Goal: Obtain resource: Download file/media

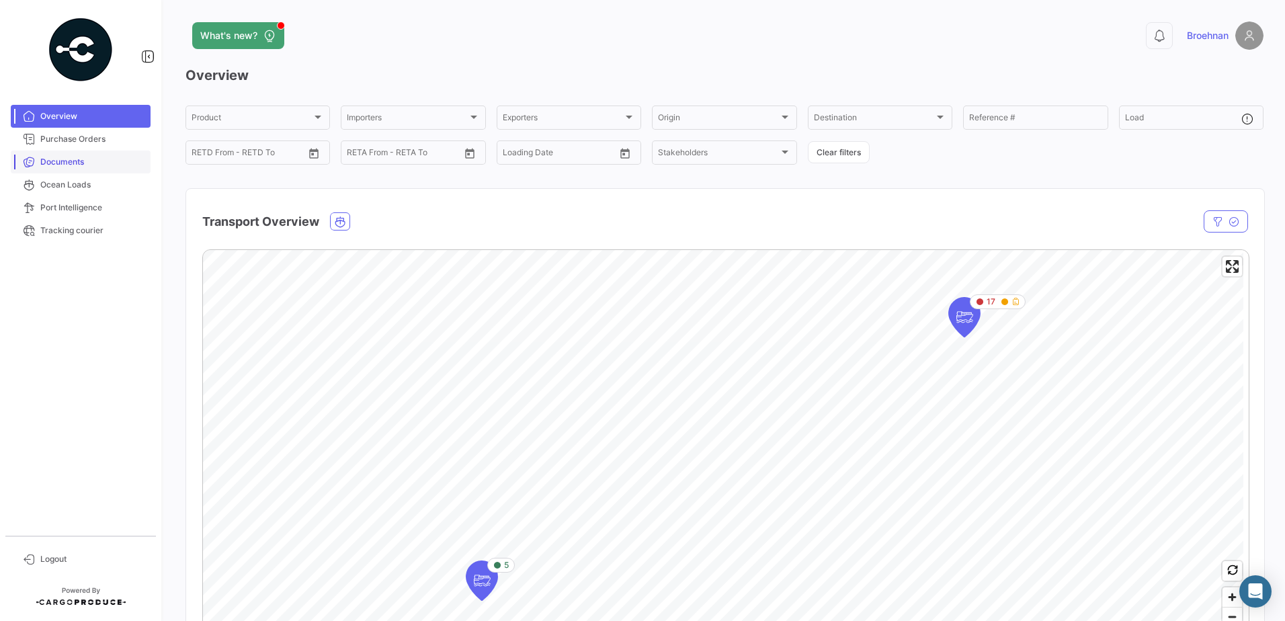
click at [68, 159] on span "Documents" at bounding box center [92, 162] width 105 height 12
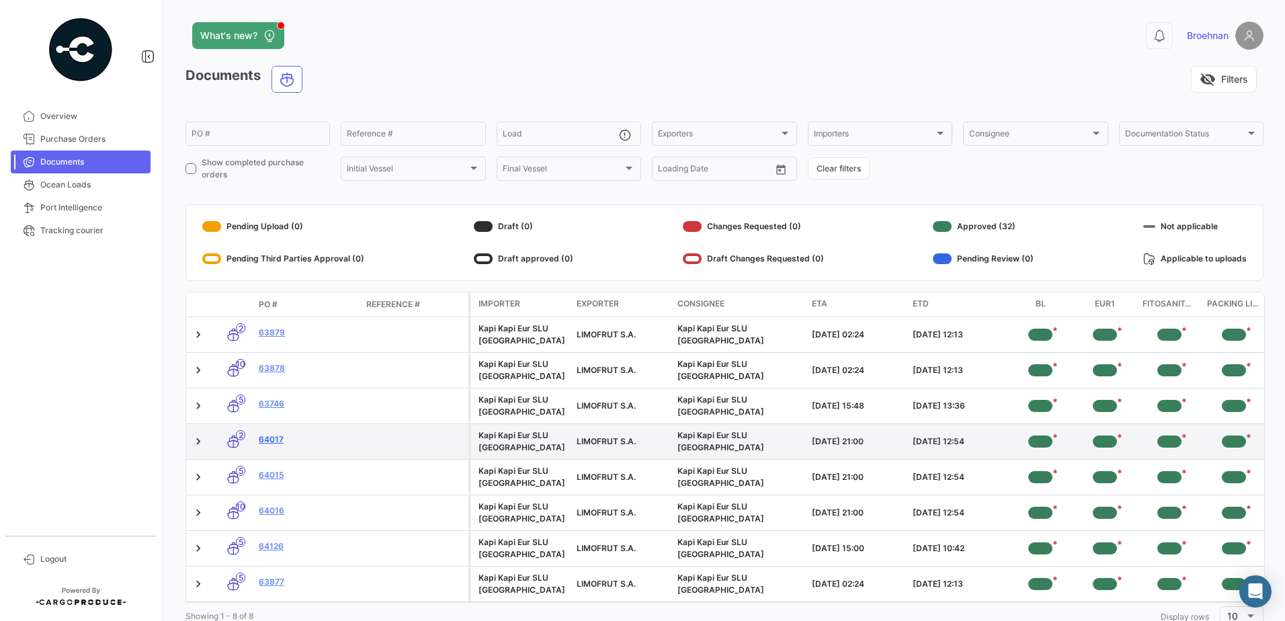
click at [265, 437] on link "64017" at bounding box center [307, 439] width 97 height 12
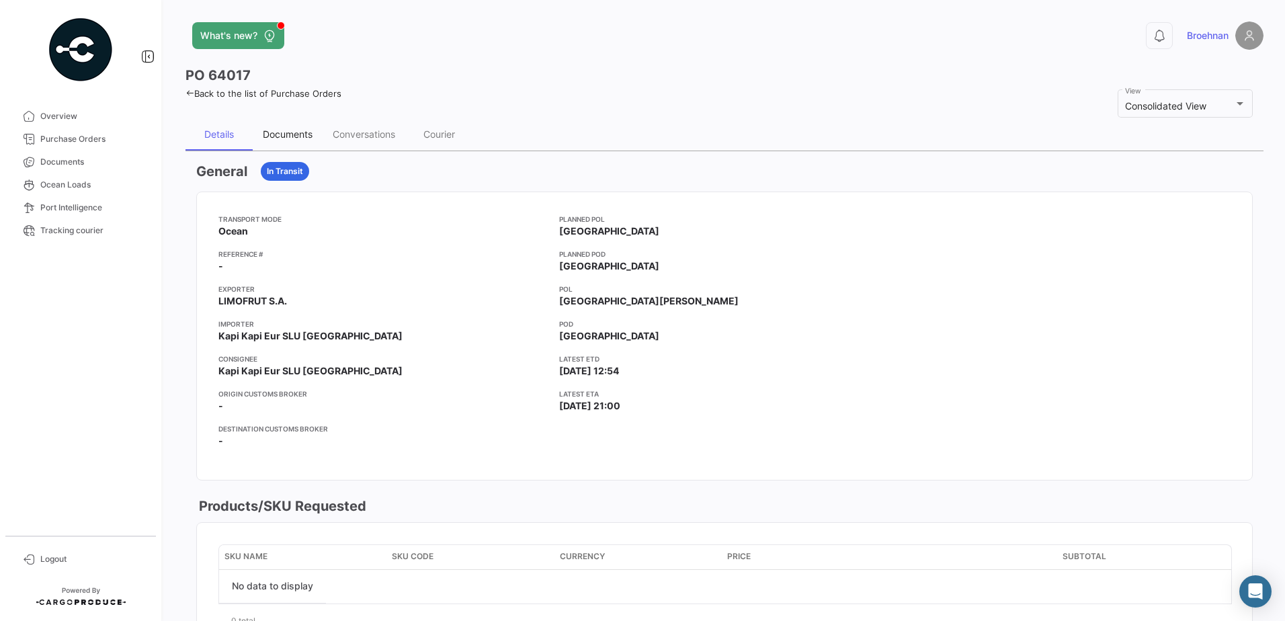
click at [281, 128] on div "Documents" at bounding box center [288, 134] width 70 height 32
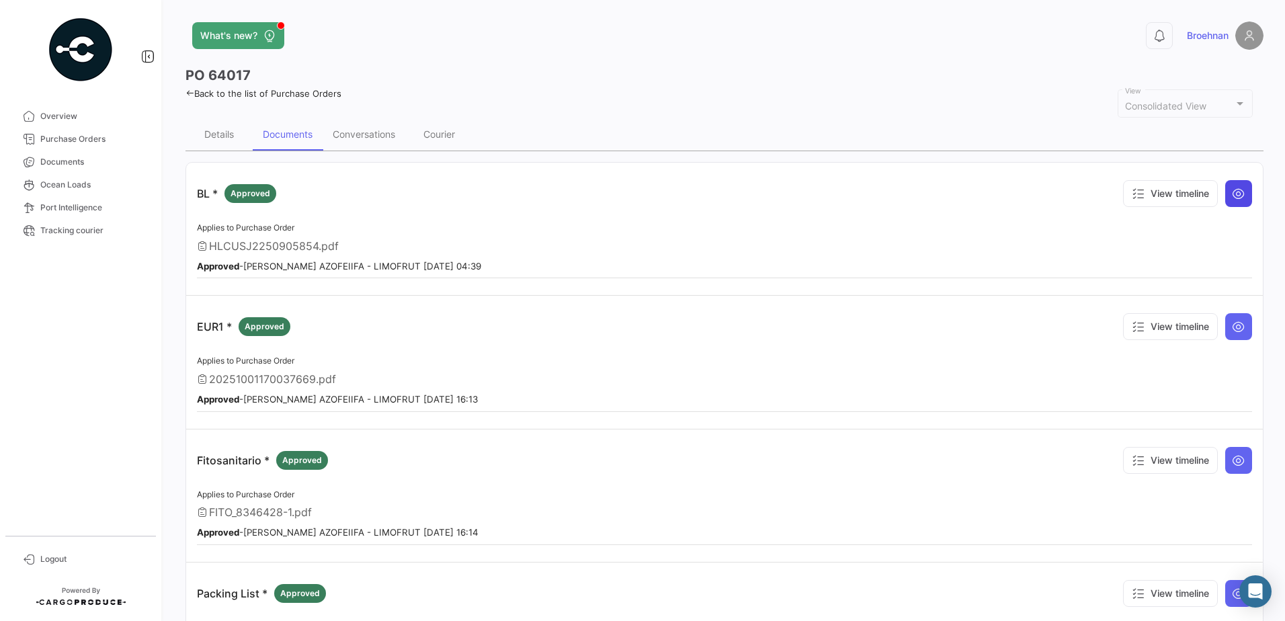
click at [1231, 195] on icon at bounding box center [1237, 193] width 13 height 13
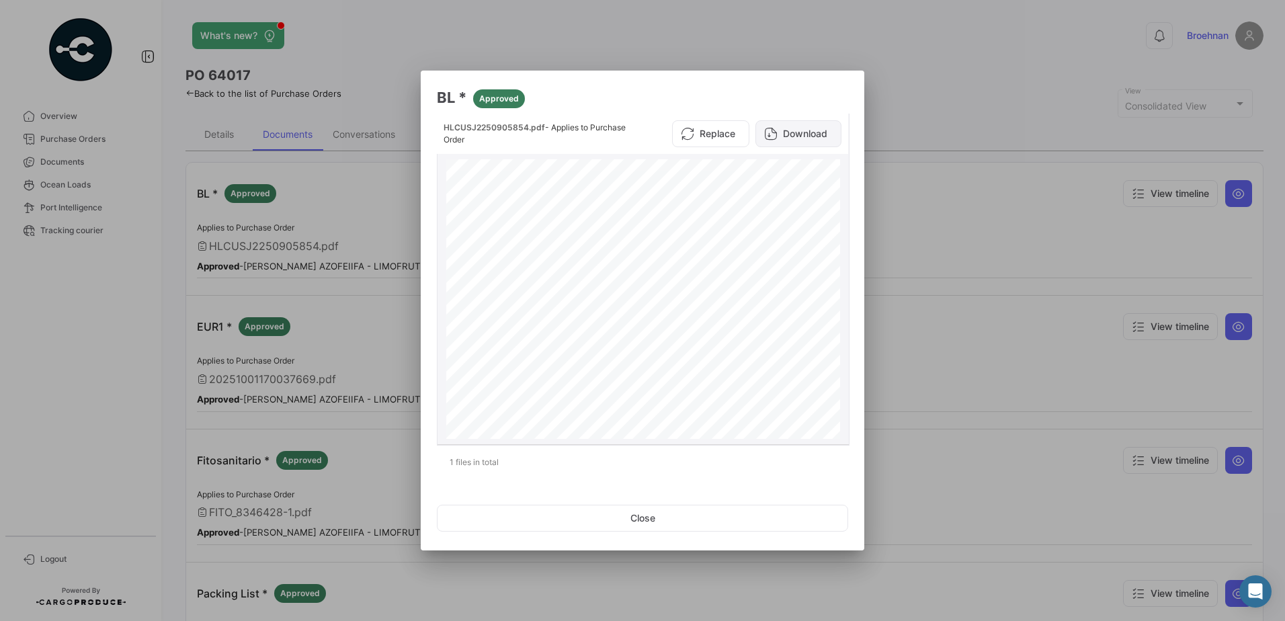
click at [813, 135] on button "Download" at bounding box center [798, 133] width 86 height 27
click at [673, 518] on button "Close" at bounding box center [642, 518] width 411 height 27
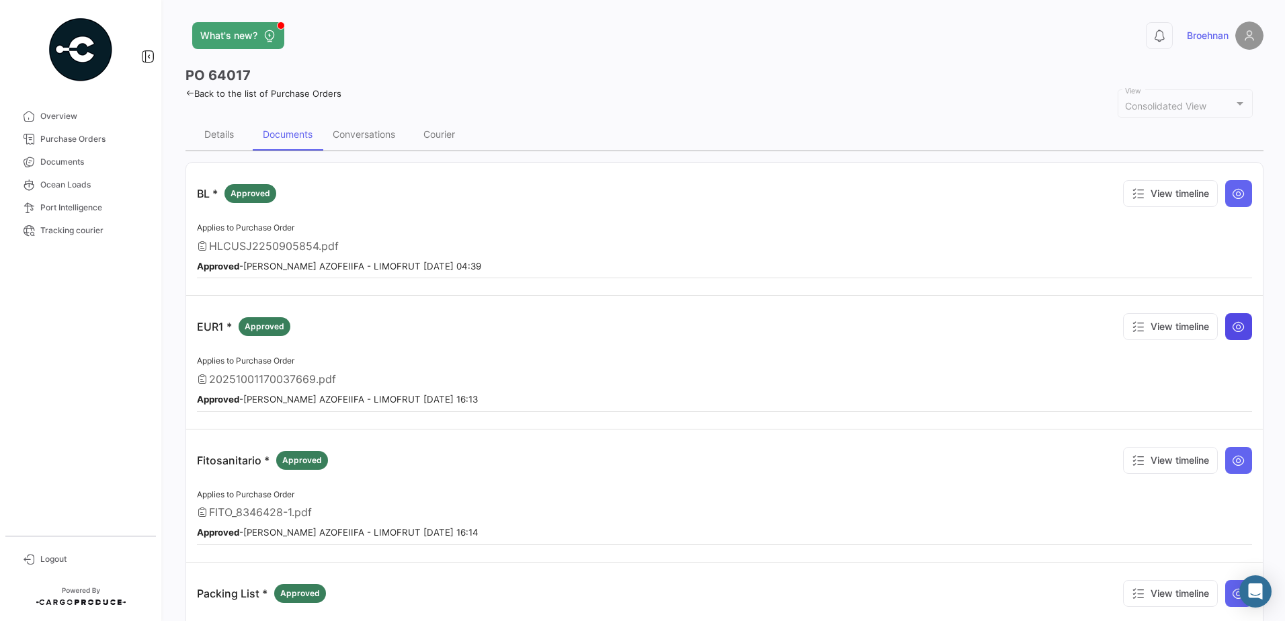
click at [1233, 325] on icon at bounding box center [1237, 326] width 13 height 13
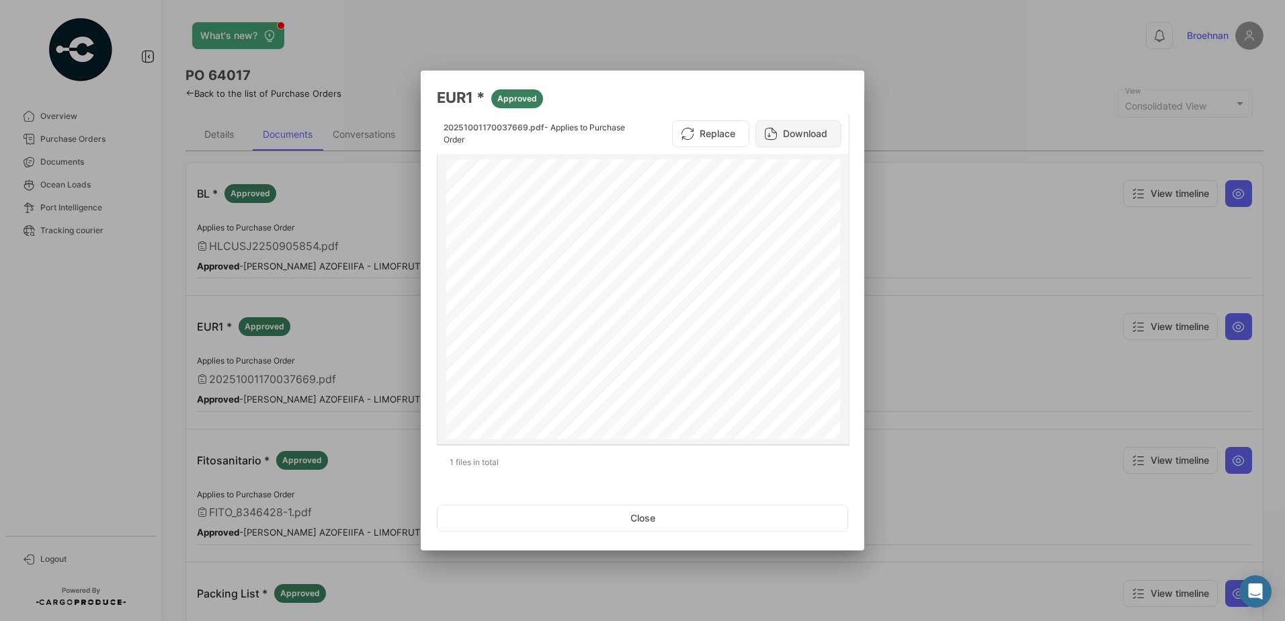
click at [797, 128] on button "Download" at bounding box center [798, 133] width 86 height 27
click at [682, 517] on button "Close" at bounding box center [642, 518] width 411 height 27
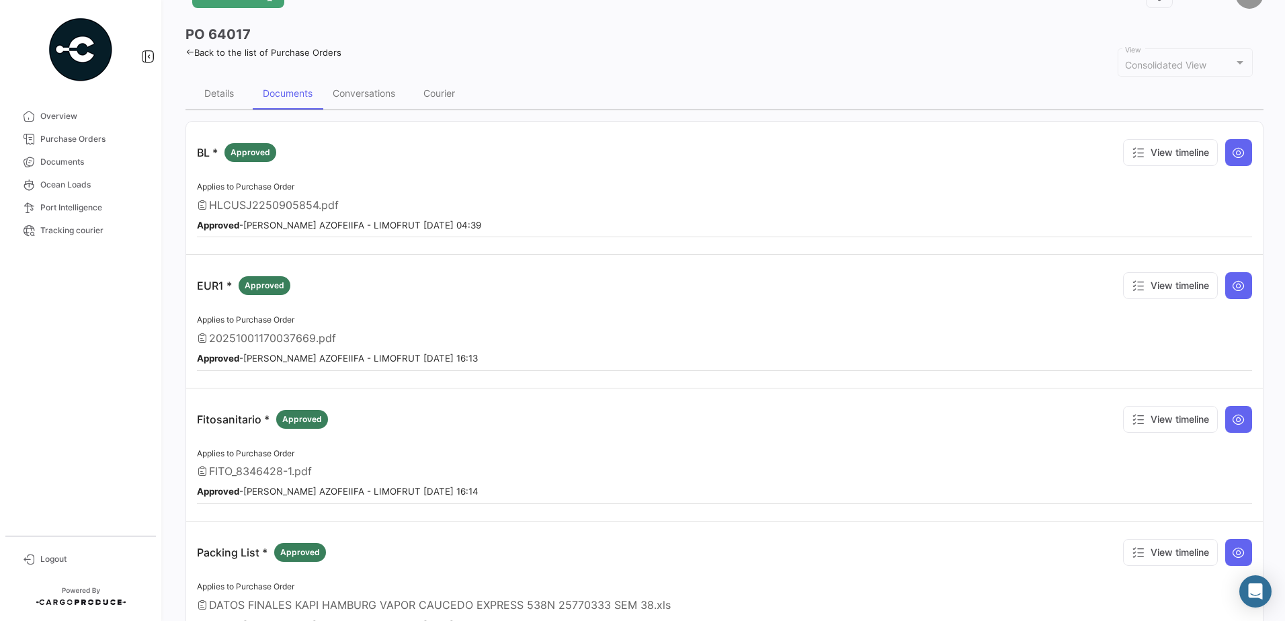
scroll to position [50, 0]
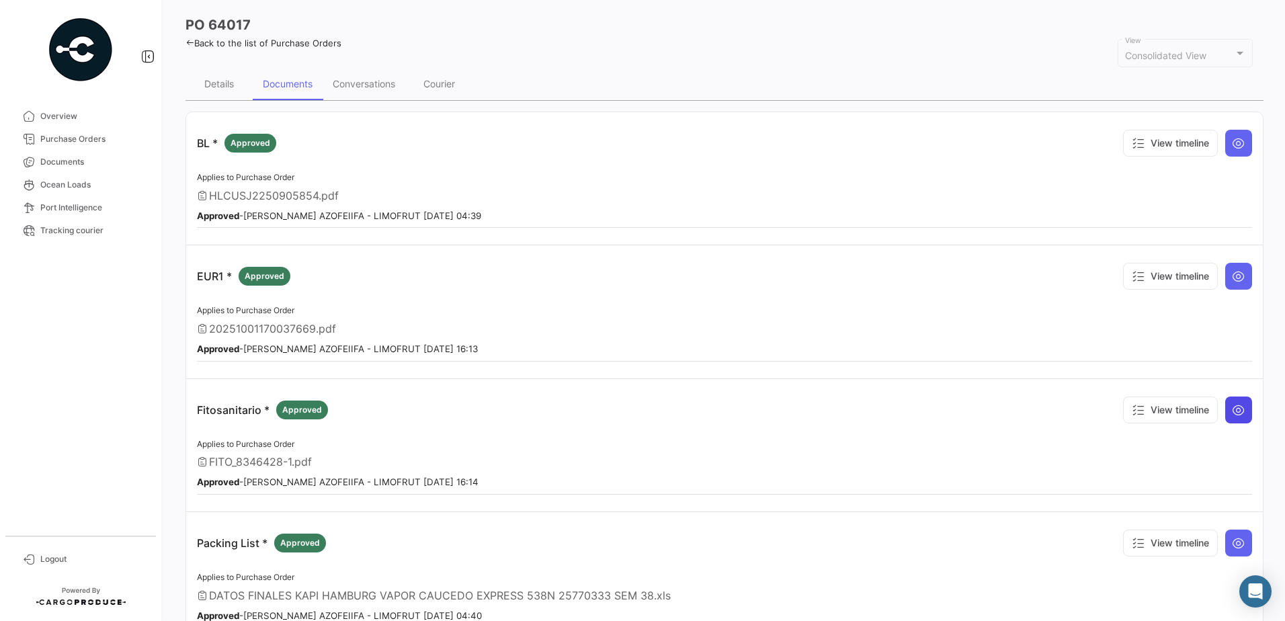
click at [1232, 412] on icon at bounding box center [1237, 409] width 13 height 13
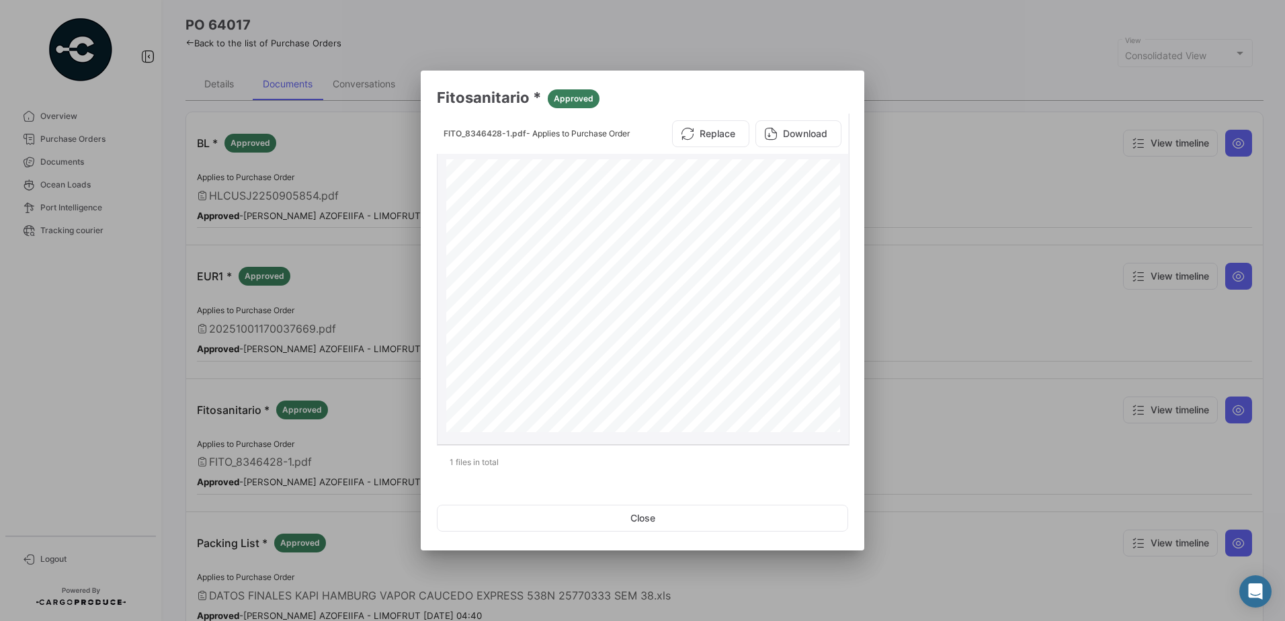
scroll to position [0, 0]
click at [789, 136] on button "Download" at bounding box center [798, 133] width 86 height 27
click at [693, 515] on button "Close" at bounding box center [642, 518] width 411 height 27
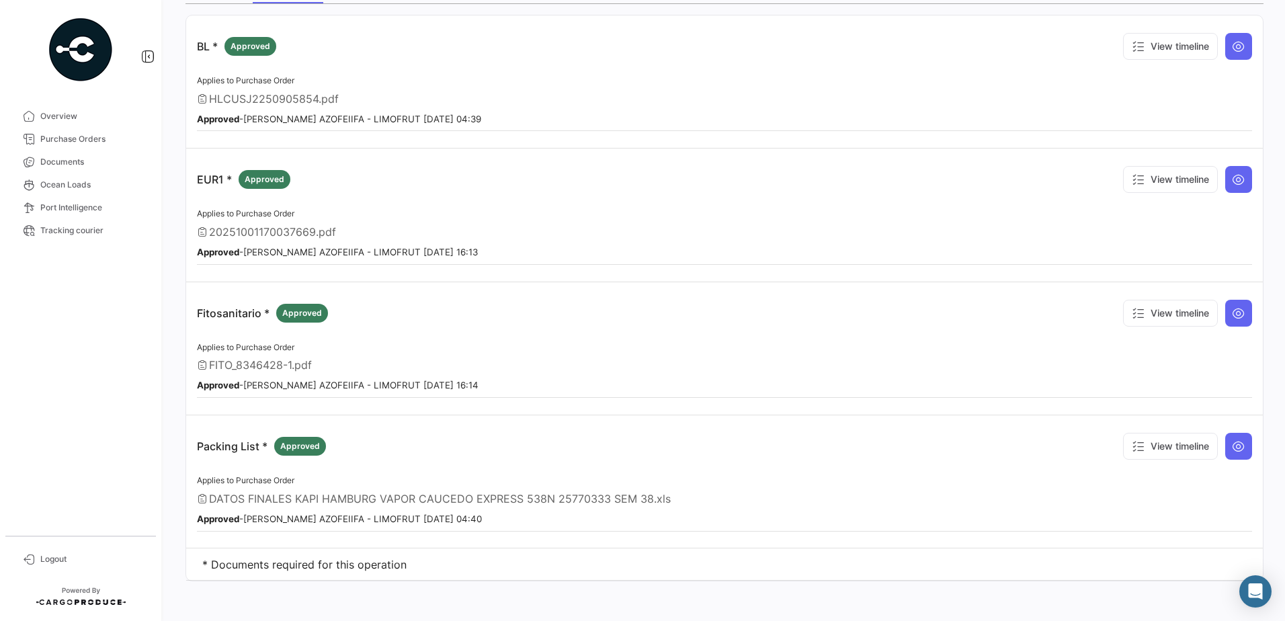
scroll to position [150, 0]
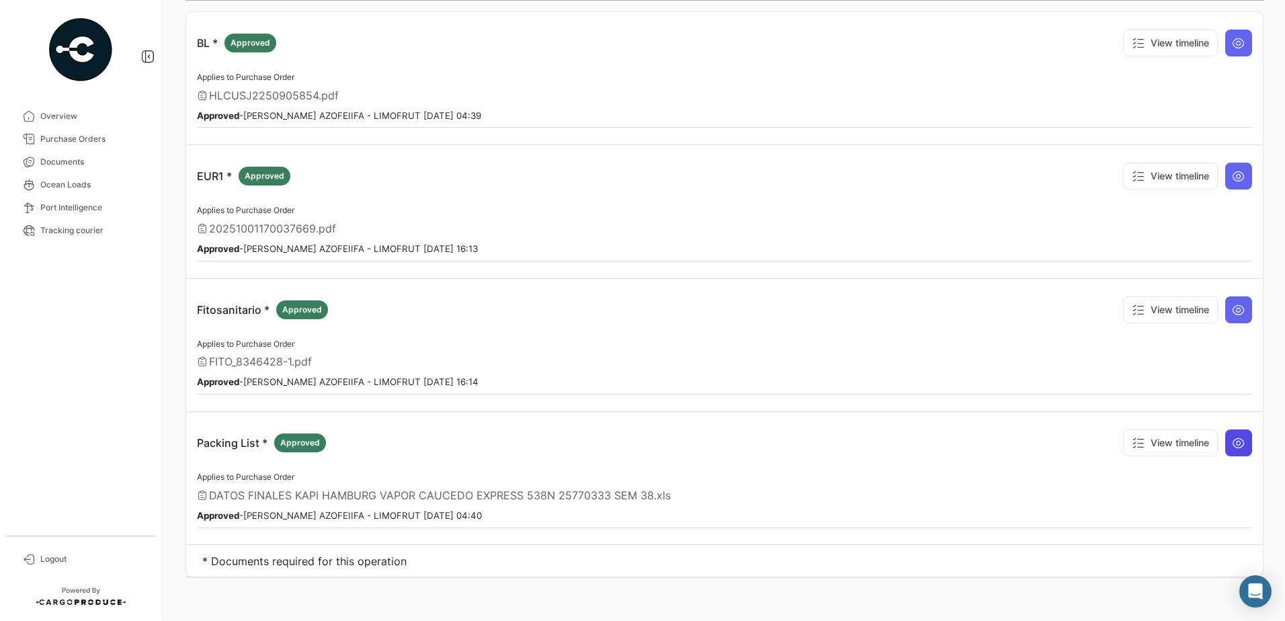
click at [1235, 443] on icon at bounding box center [1237, 442] width 13 height 13
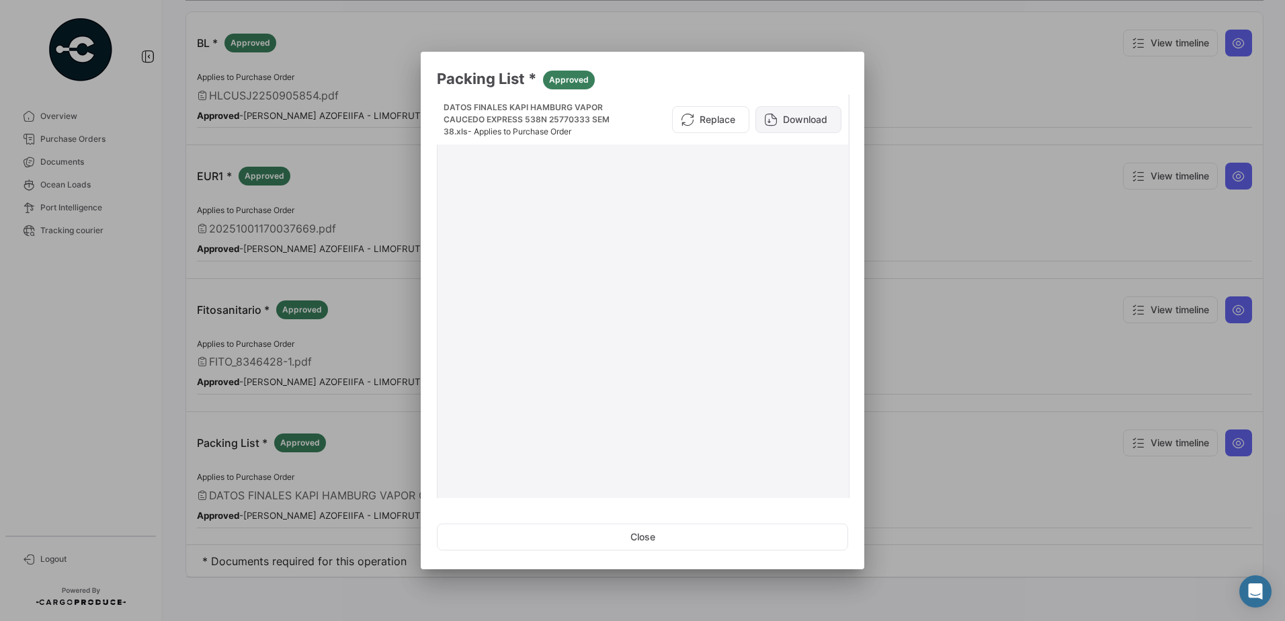
click at [786, 120] on button "Download" at bounding box center [798, 119] width 86 height 27
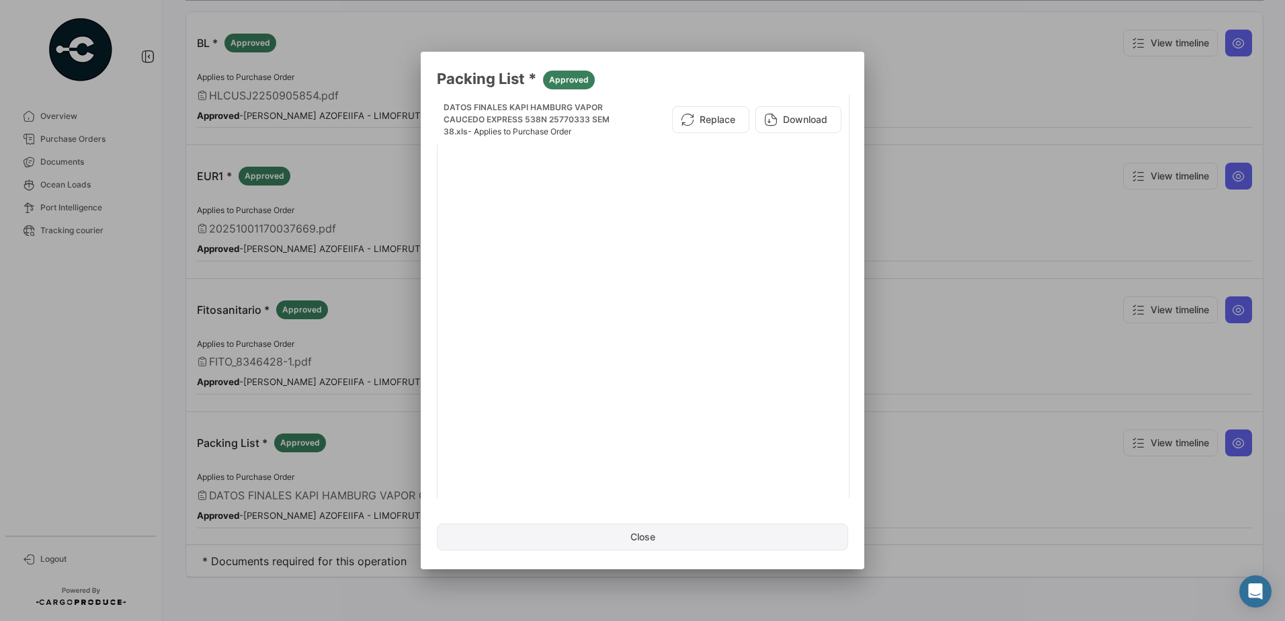
click at [640, 546] on button "Close" at bounding box center [642, 536] width 411 height 27
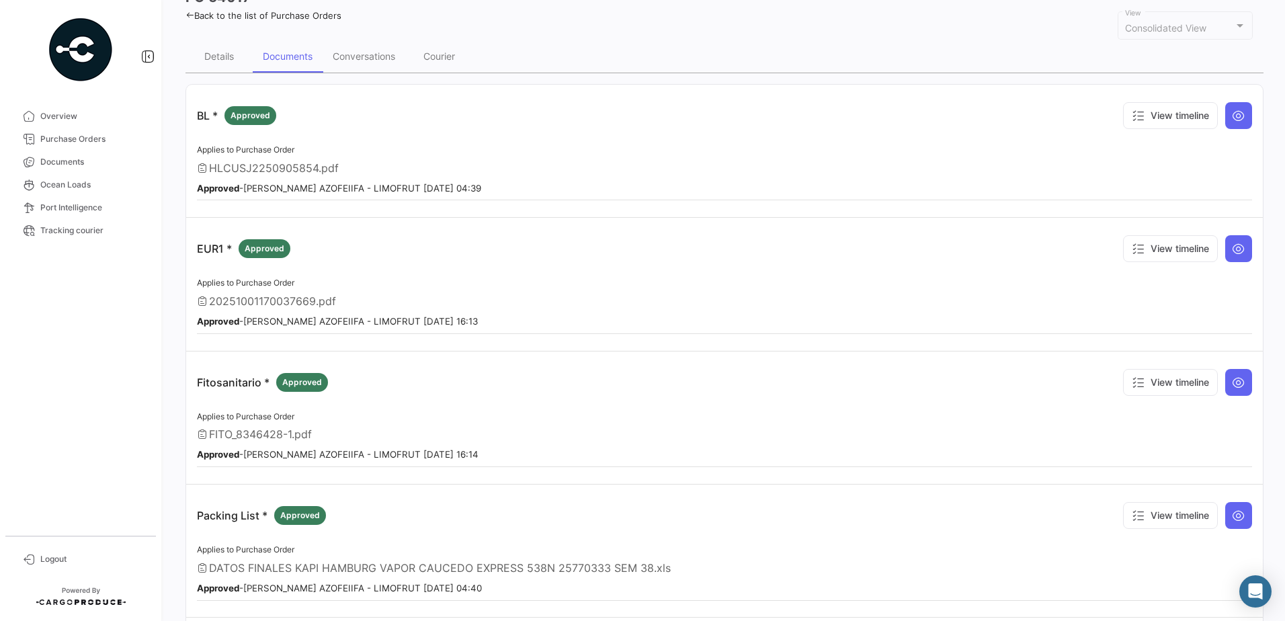
scroll to position [0, 0]
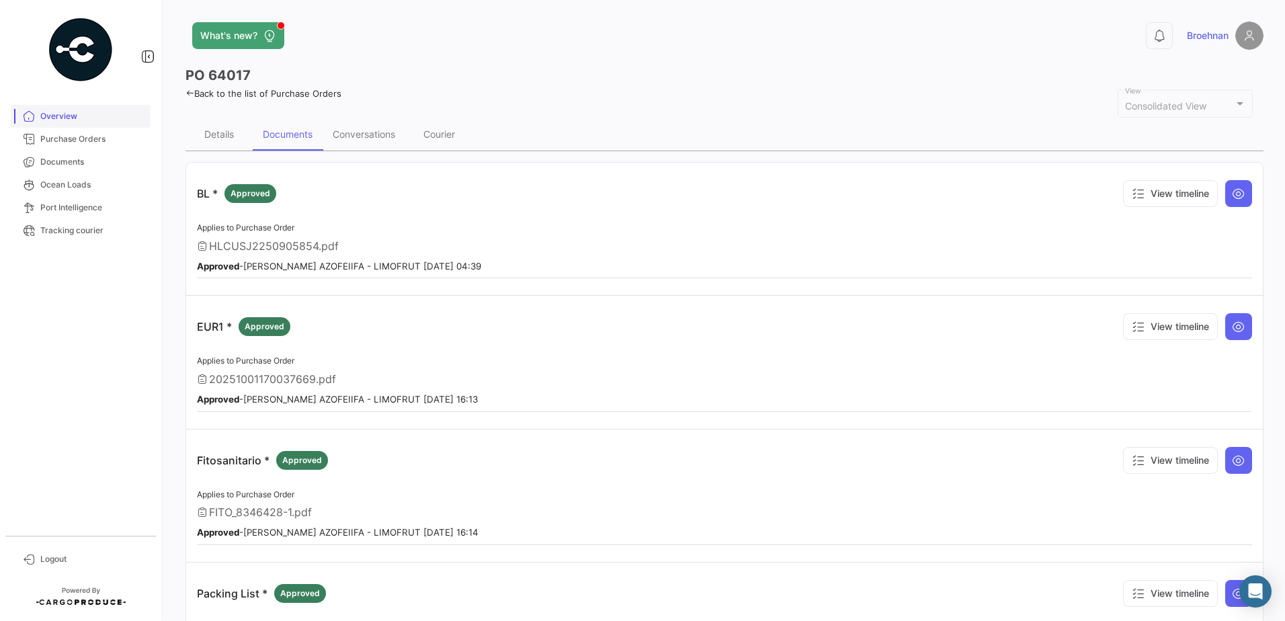
drag, startPoint x: 69, startPoint y: 116, endPoint x: 73, endPoint y: 122, distance: 7.3
click at [69, 116] on span "Overview" at bounding box center [92, 116] width 105 height 12
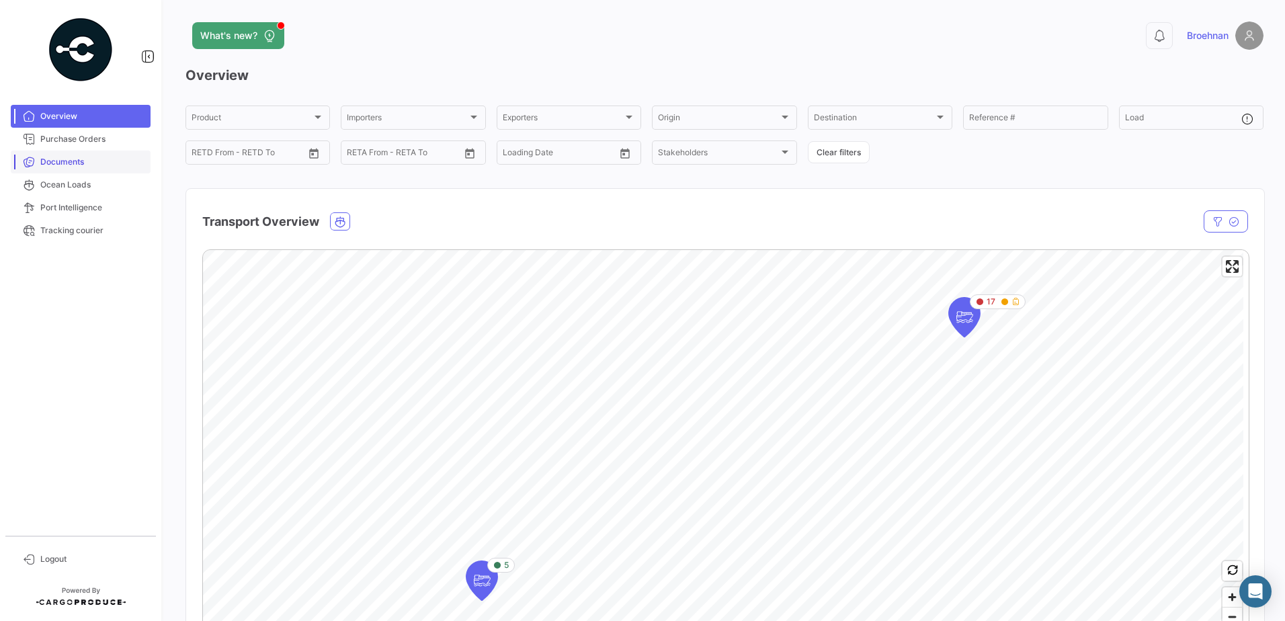
click at [70, 163] on span "Documents" at bounding box center [92, 162] width 105 height 12
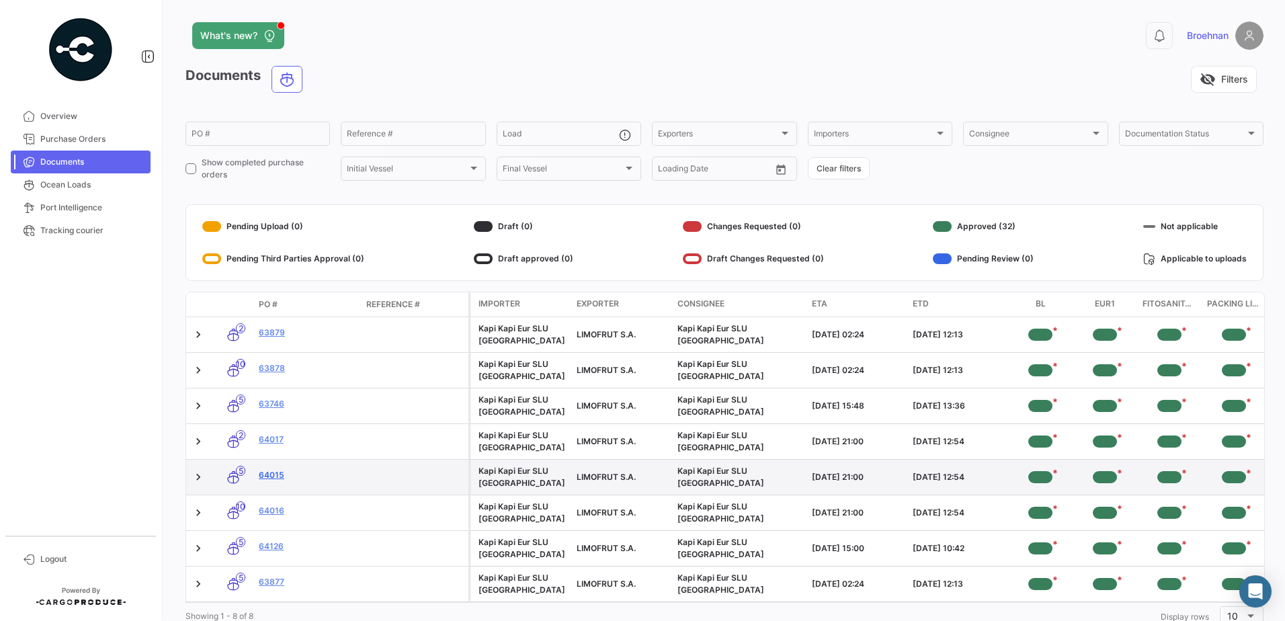
click at [272, 472] on link "64015" at bounding box center [307, 475] width 97 height 12
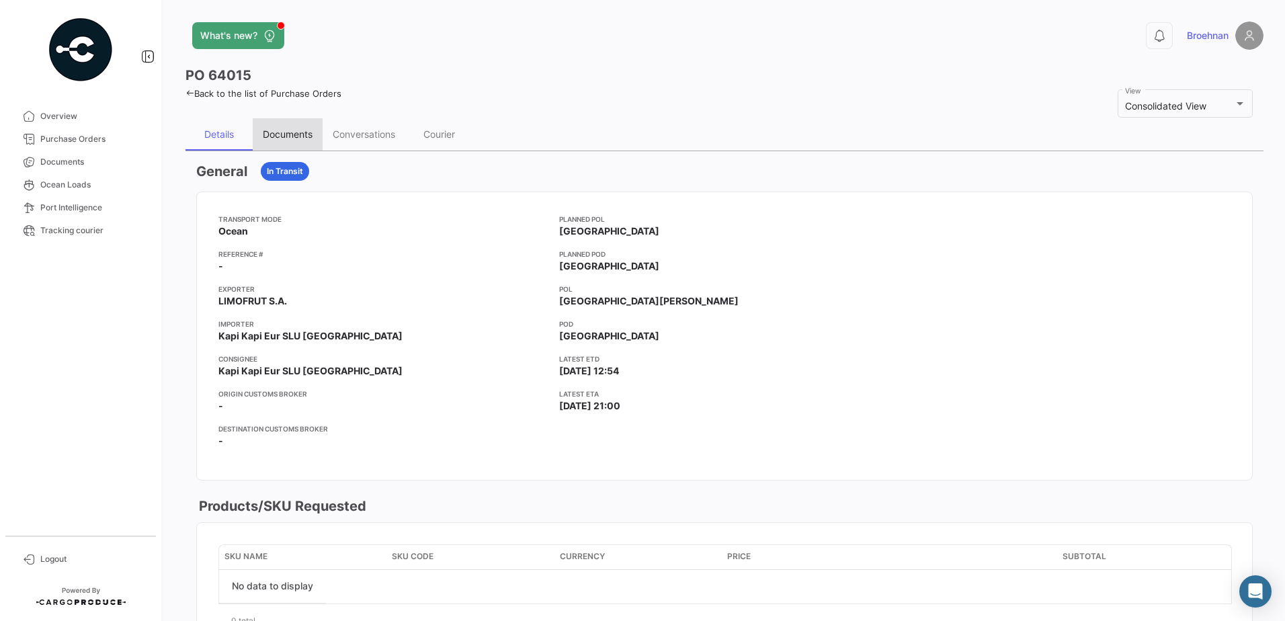
click at [282, 129] on div "Documents" at bounding box center [288, 133] width 50 height 11
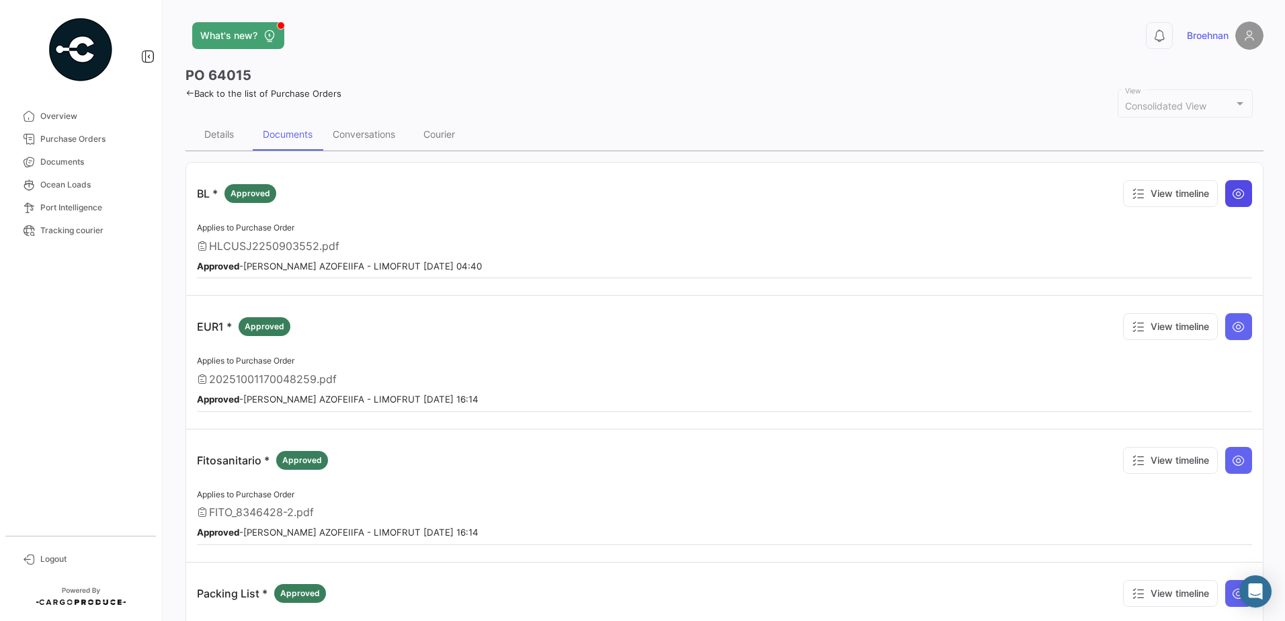
click at [1231, 196] on icon at bounding box center [1237, 193] width 13 height 13
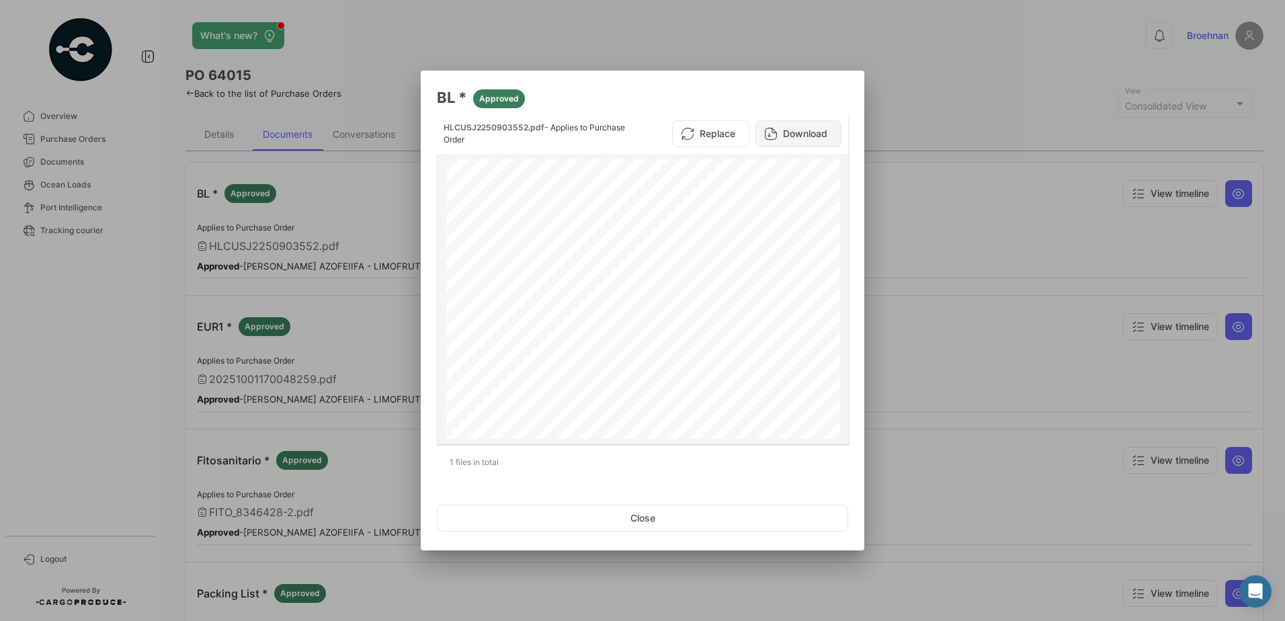
click at [810, 127] on button "Download" at bounding box center [798, 133] width 86 height 27
click at [656, 507] on button "Close" at bounding box center [642, 518] width 411 height 27
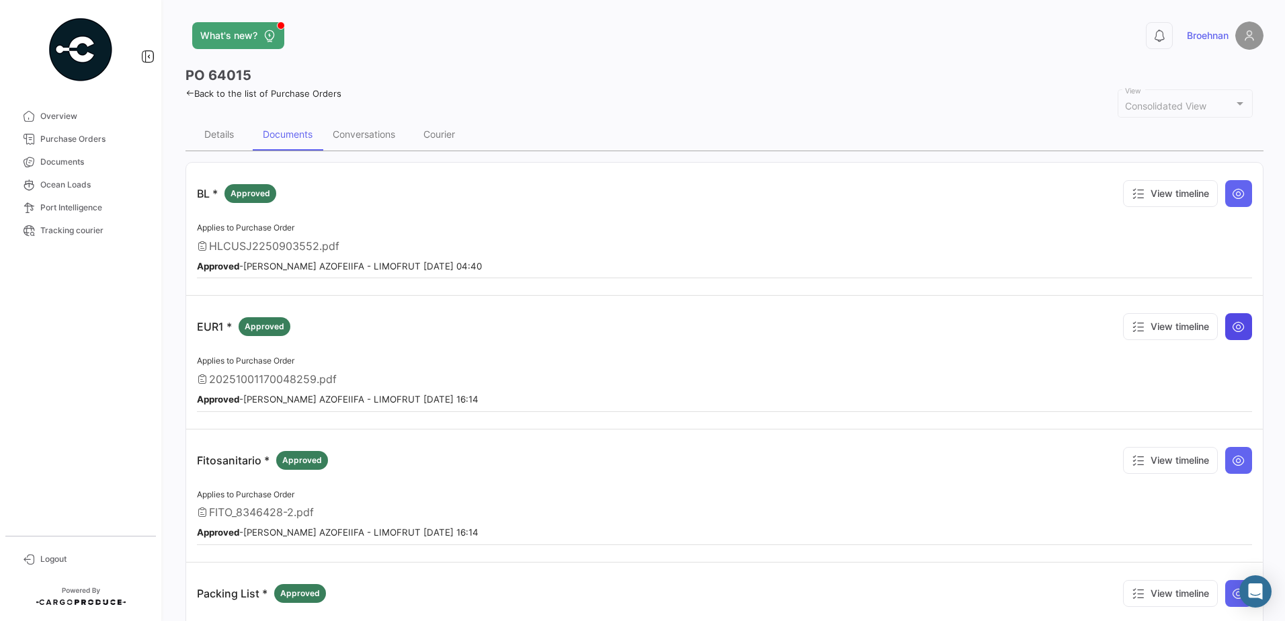
click at [1235, 327] on icon at bounding box center [1237, 326] width 13 height 13
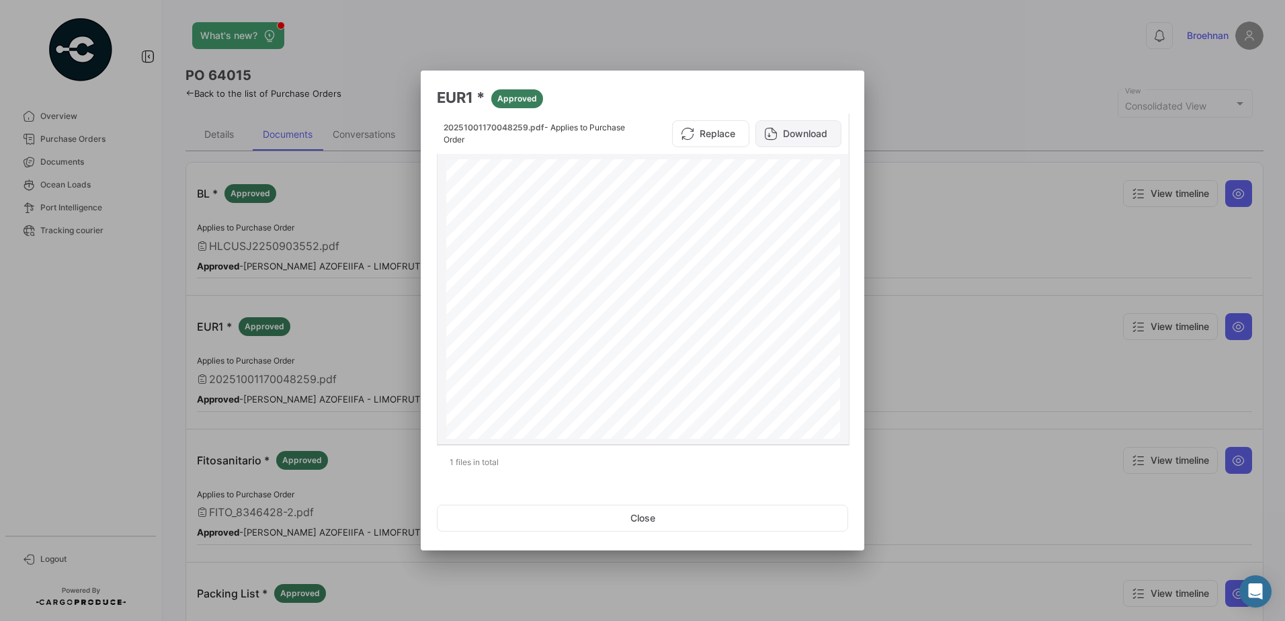
click at [801, 137] on button "Download" at bounding box center [798, 133] width 86 height 27
click at [617, 523] on button "Close" at bounding box center [642, 518] width 411 height 27
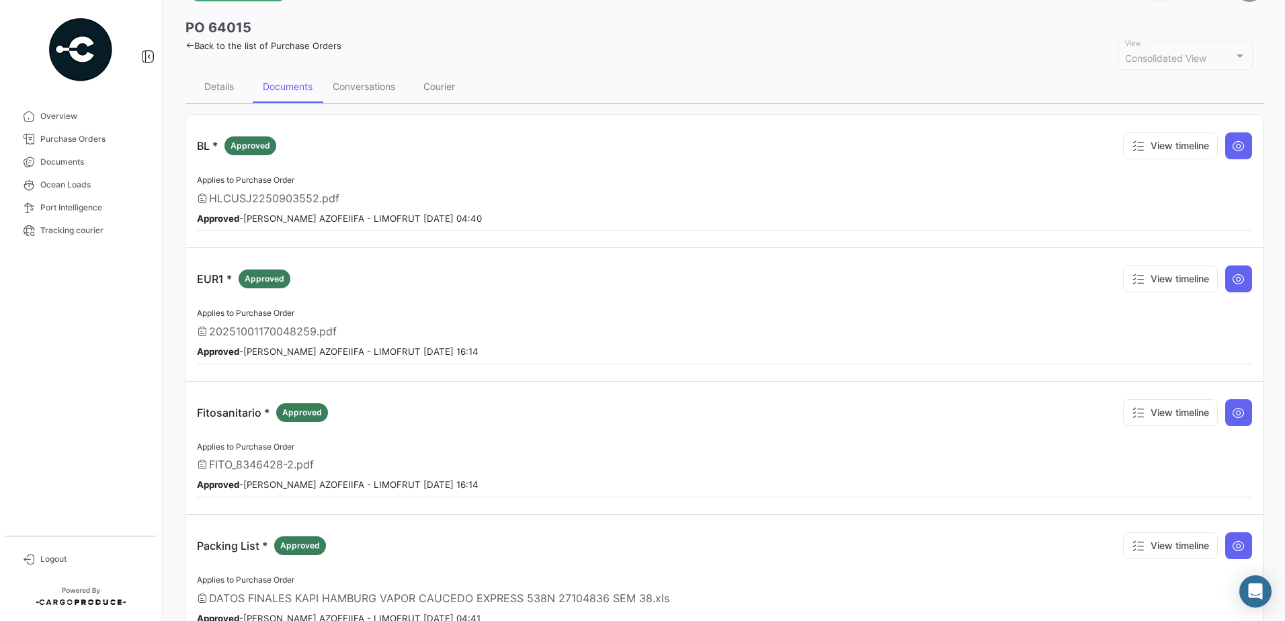
scroll to position [50, 0]
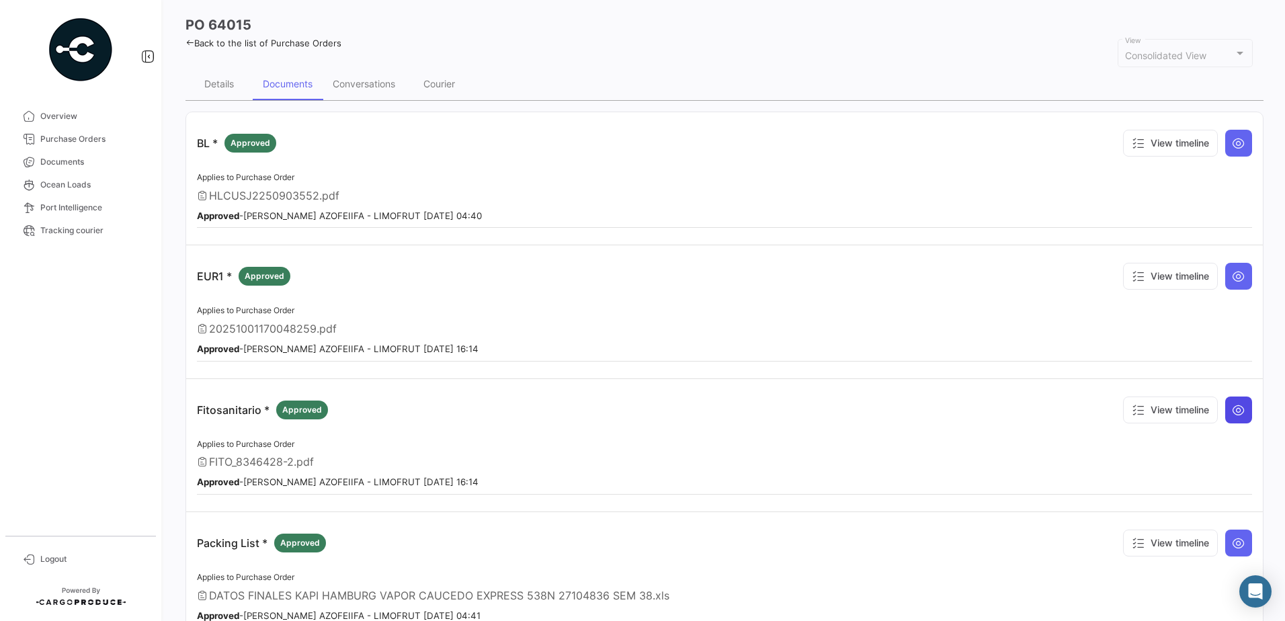
click at [1233, 413] on icon at bounding box center [1237, 409] width 13 height 13
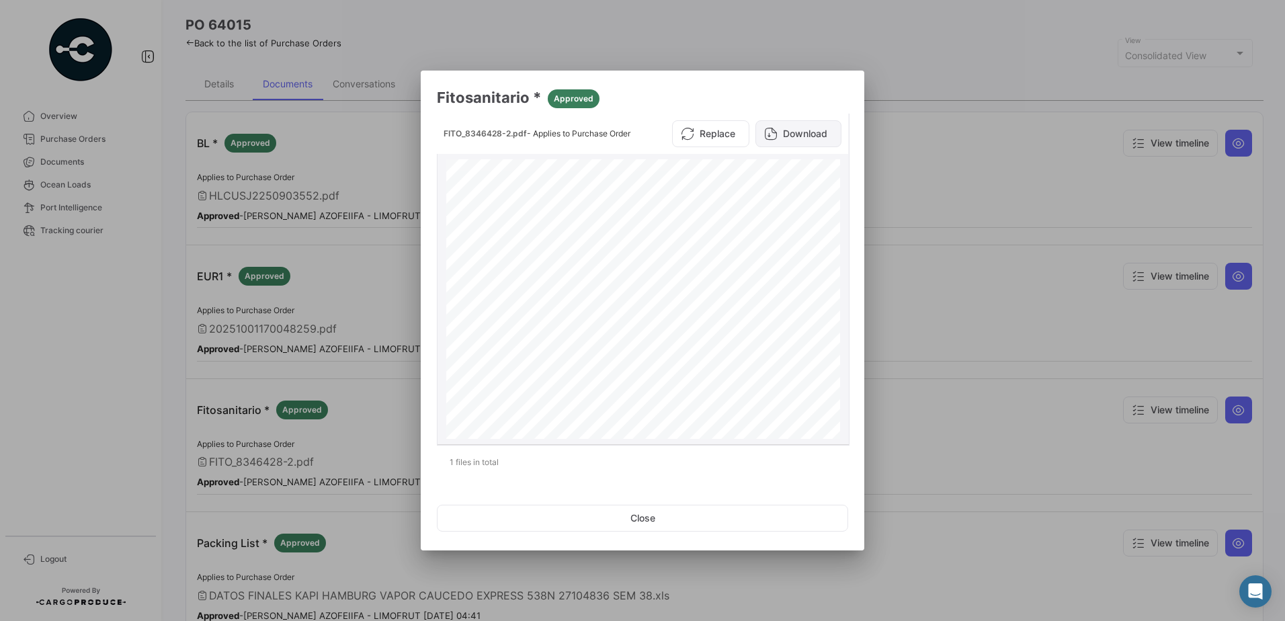
click at [797, 132] on button "Download" at bounding box center [798, 133] width 86 height 27
click at [656, 519] on button "Close" at bounding box center [642, 518] width 411 height 27
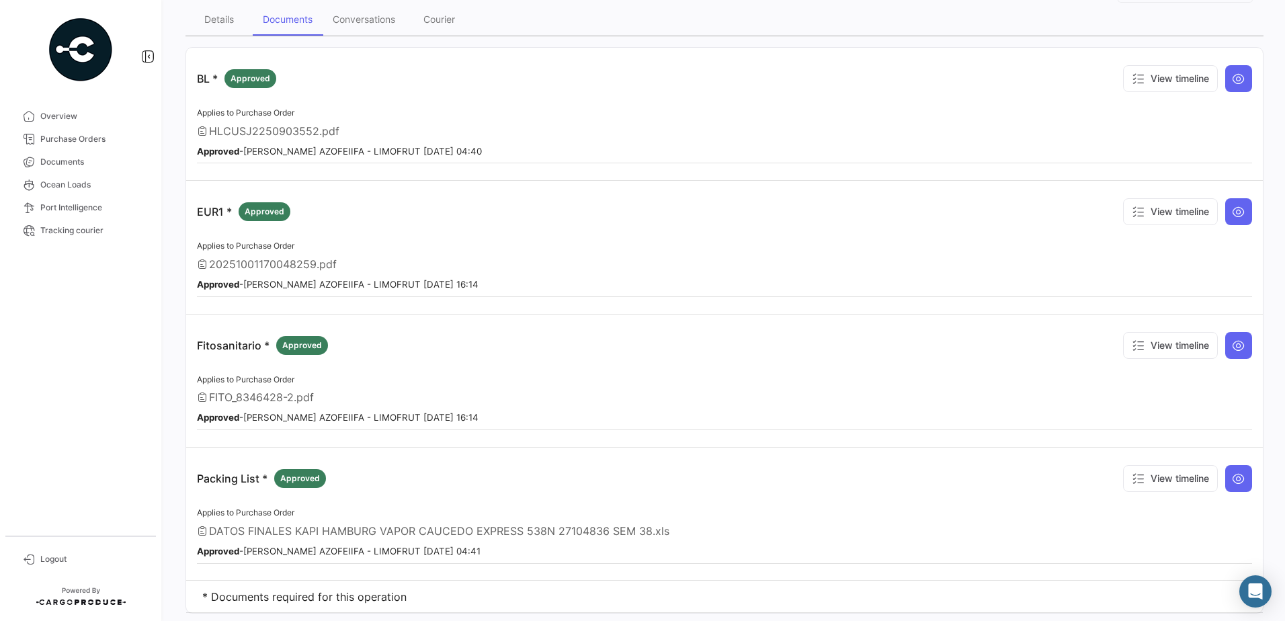
scroll to position [150, 0]
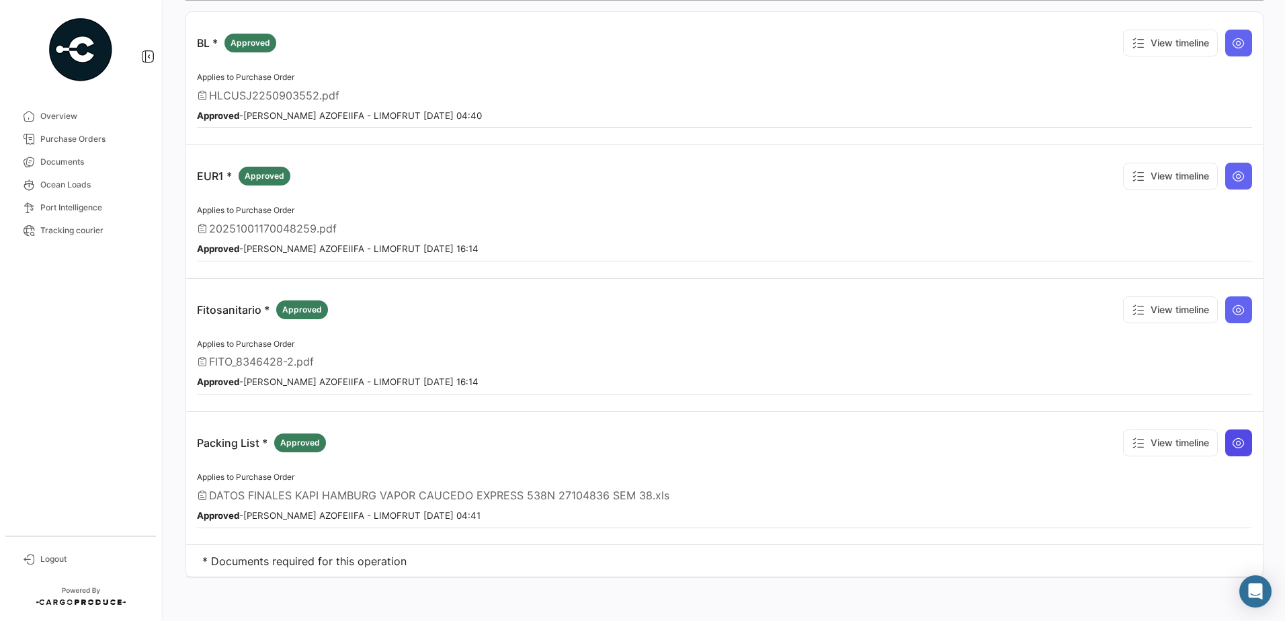
click at [1239, 445] on button at bounding box center [1238, 442] width 27 height 27
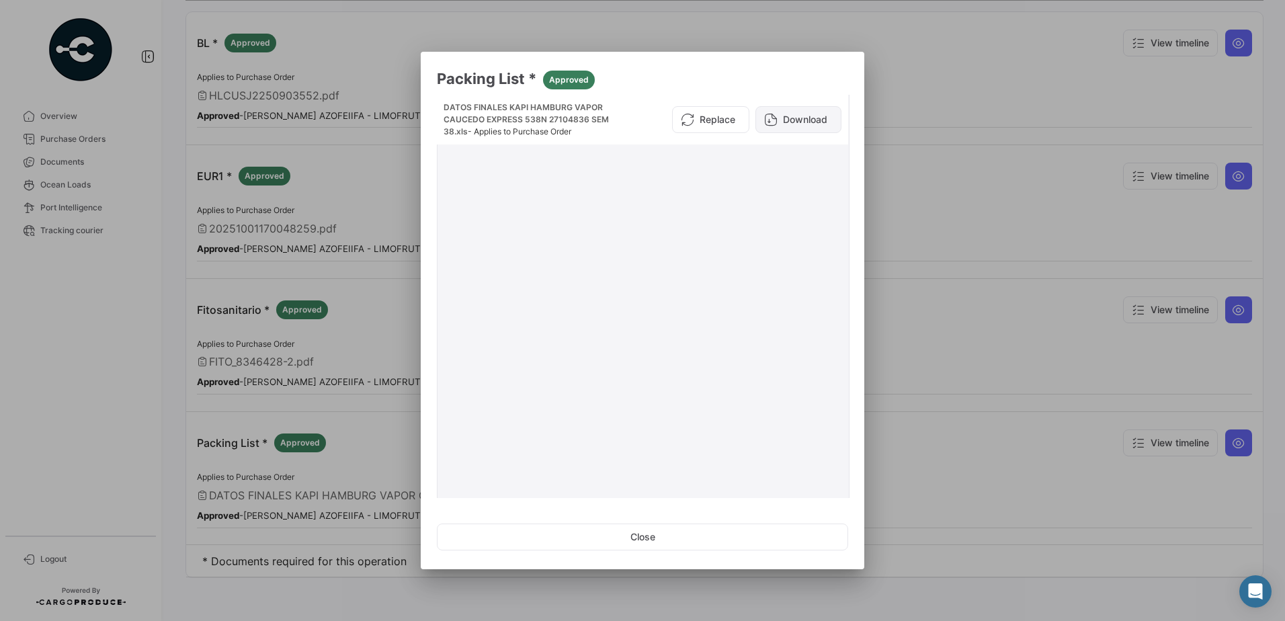
click at [783, 127] on button "Download" at bounding box center [798, 119] width 86 height 27
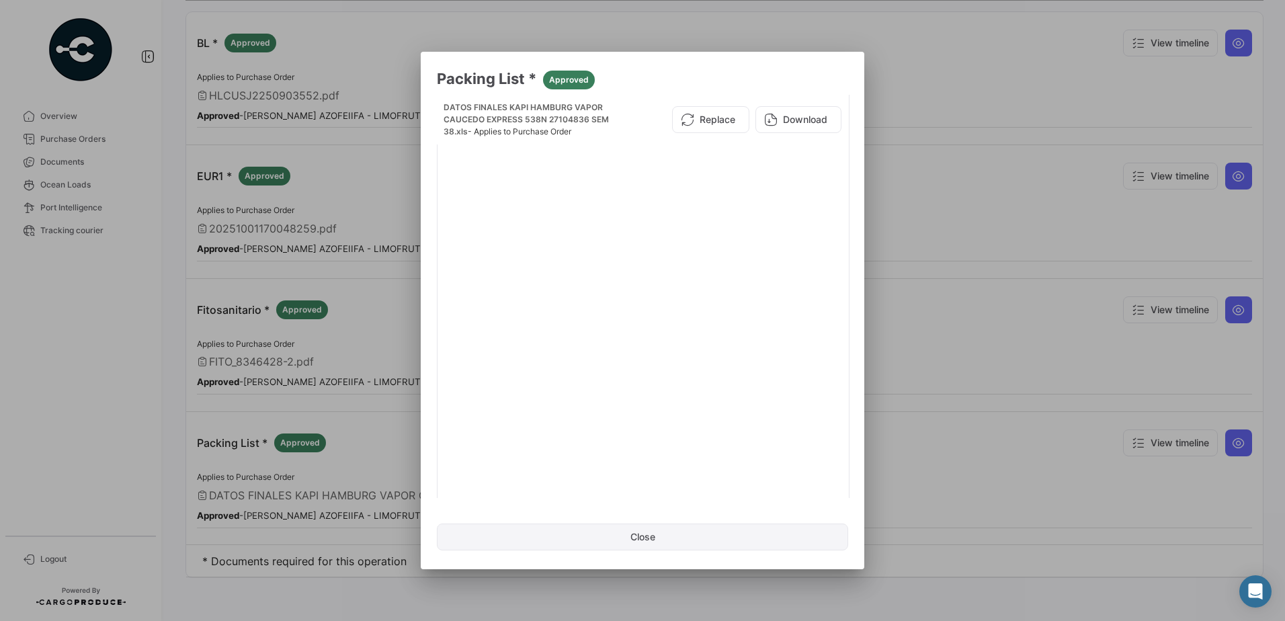
click at [685, 536] on button "Close" at bounding box center [642, 536] width 411 height 27
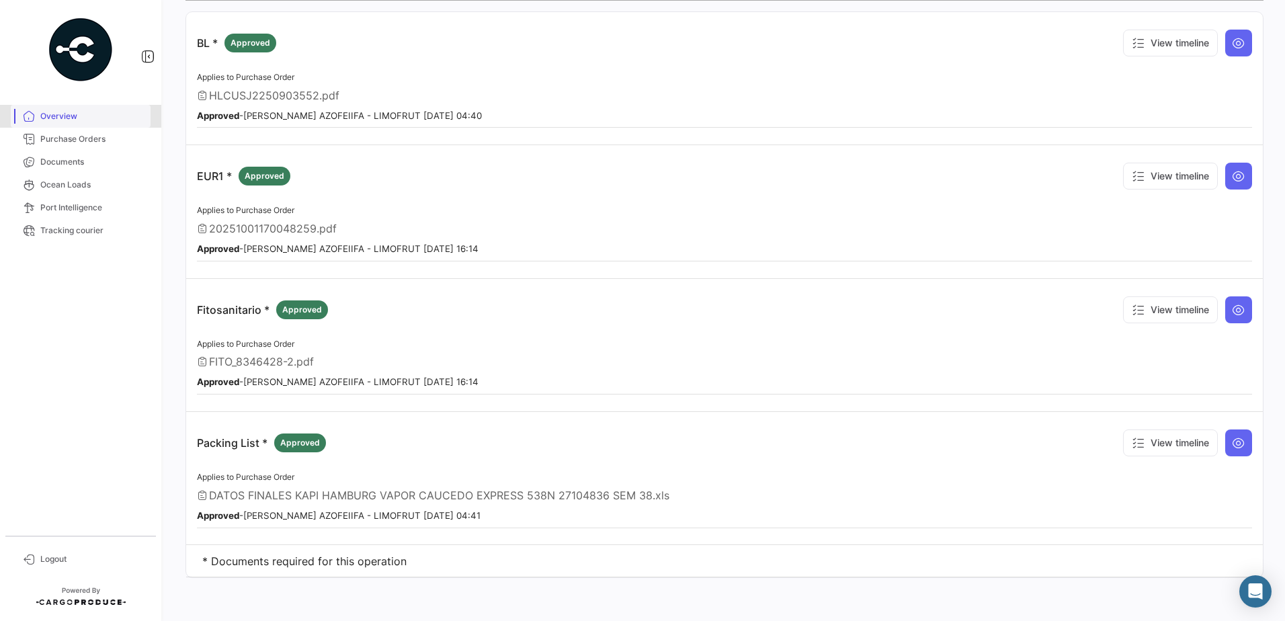
click at [57, 117] on span "Overview" at bounding box center [92, 116] width 105 height 12
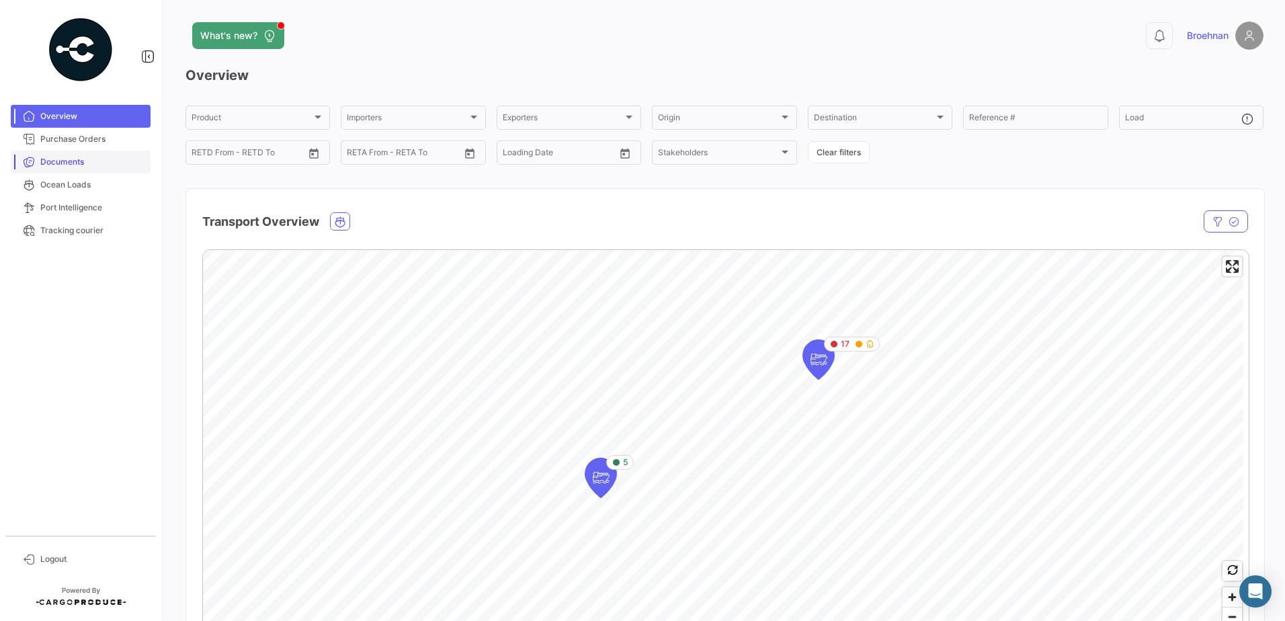
click at [71, 161] on span "Documents" at bounding box center [92, 162] width 105 height 12
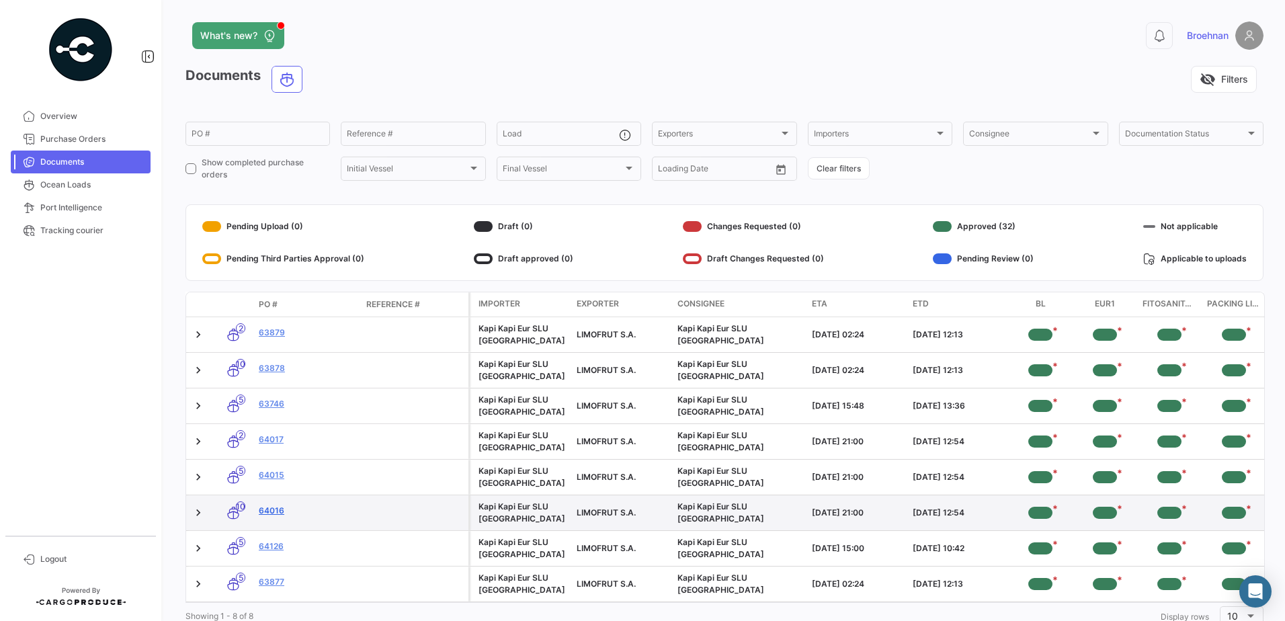
click at [267, 509] on link "64016" at bounding box center [307, 511] width 97 height 12
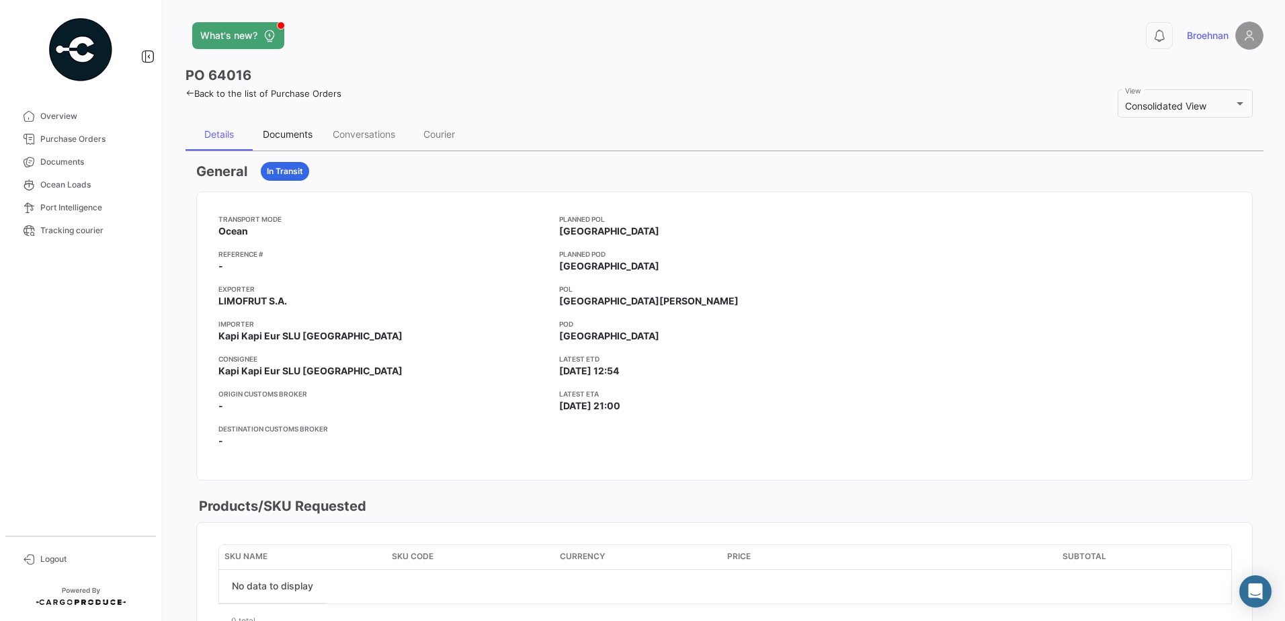
click at [281, 129] on div "Documents" at bounding box center [288, 133] width 50 height 11
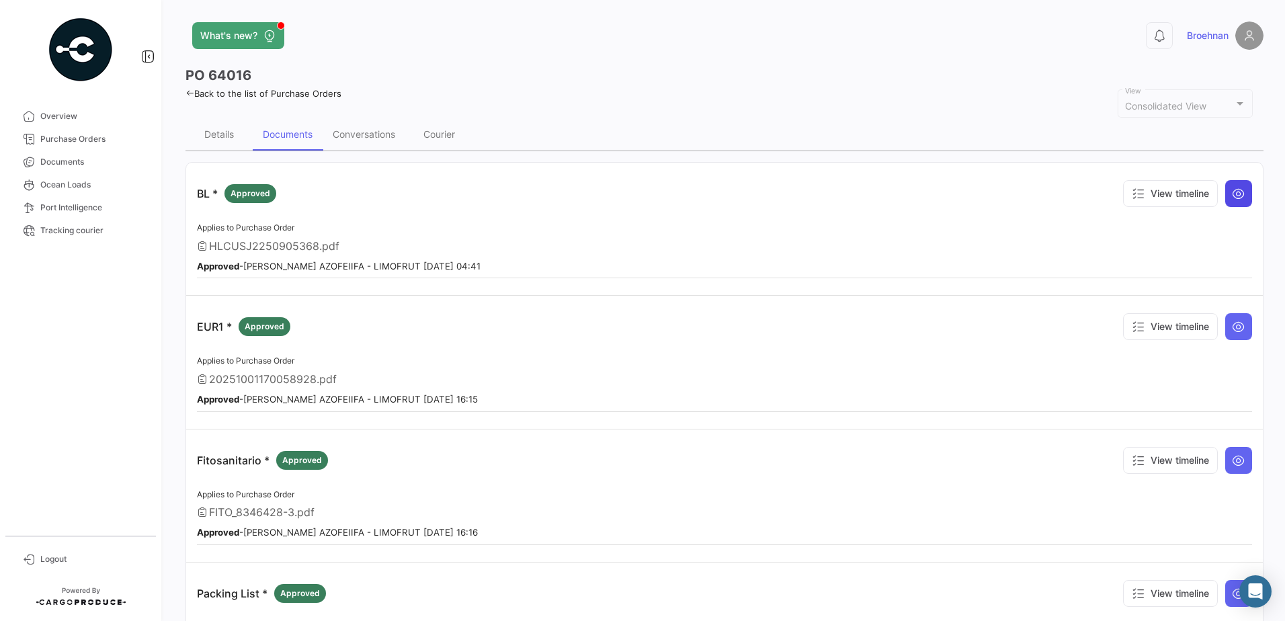
click at [1231, 193] on icon at bounding box center [1237, 193] width 13 height 13
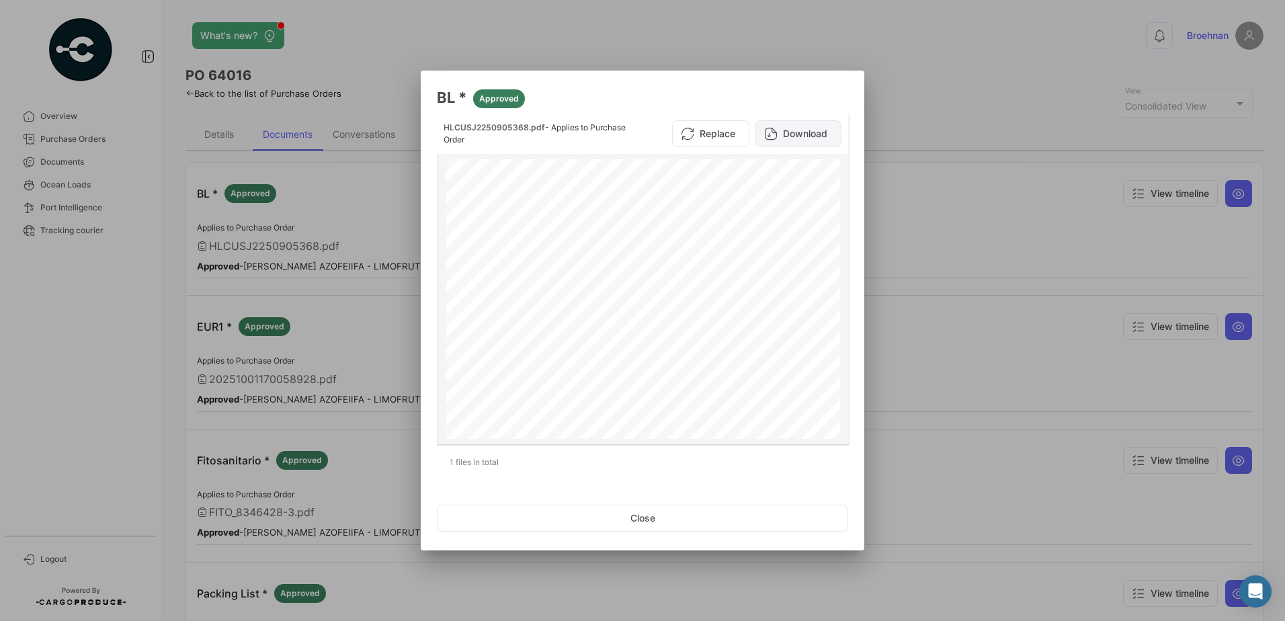
click at [790, 134] on button "Download" at bounding box center [798, 133] width 86 height 27
click at [664, 506] on button "Close" at bounding box center [642, 518] width 411 height 27
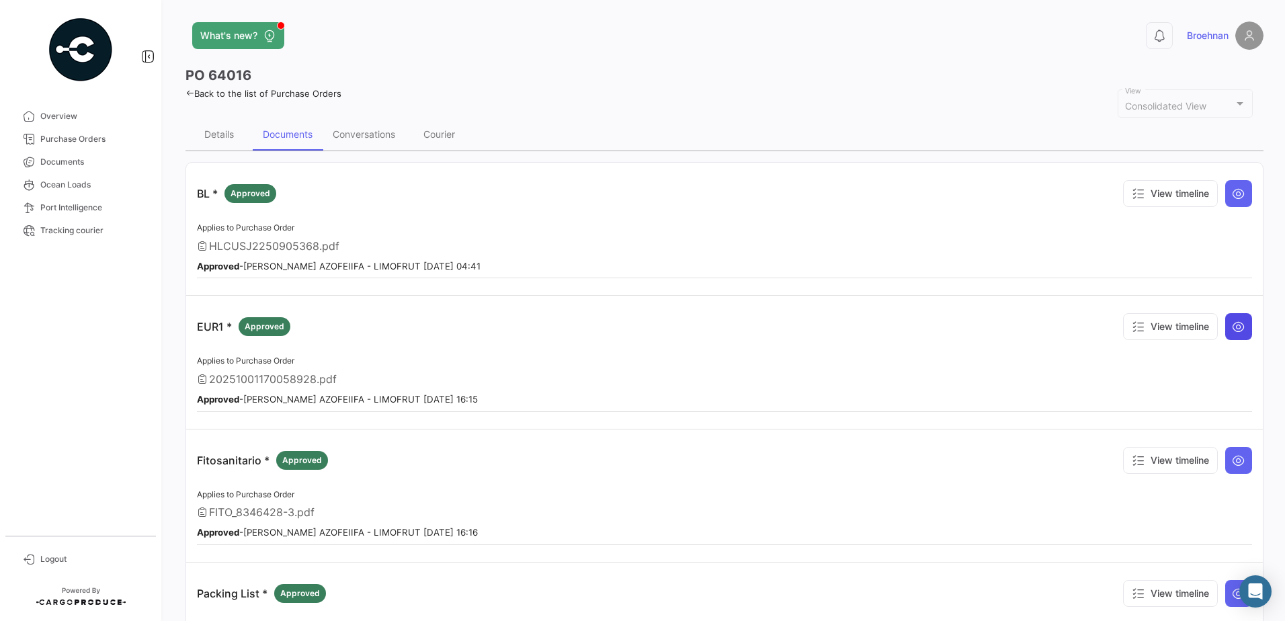
click at [1231, 328] on icon at bounding box center [1237, 326] width 13 height 13
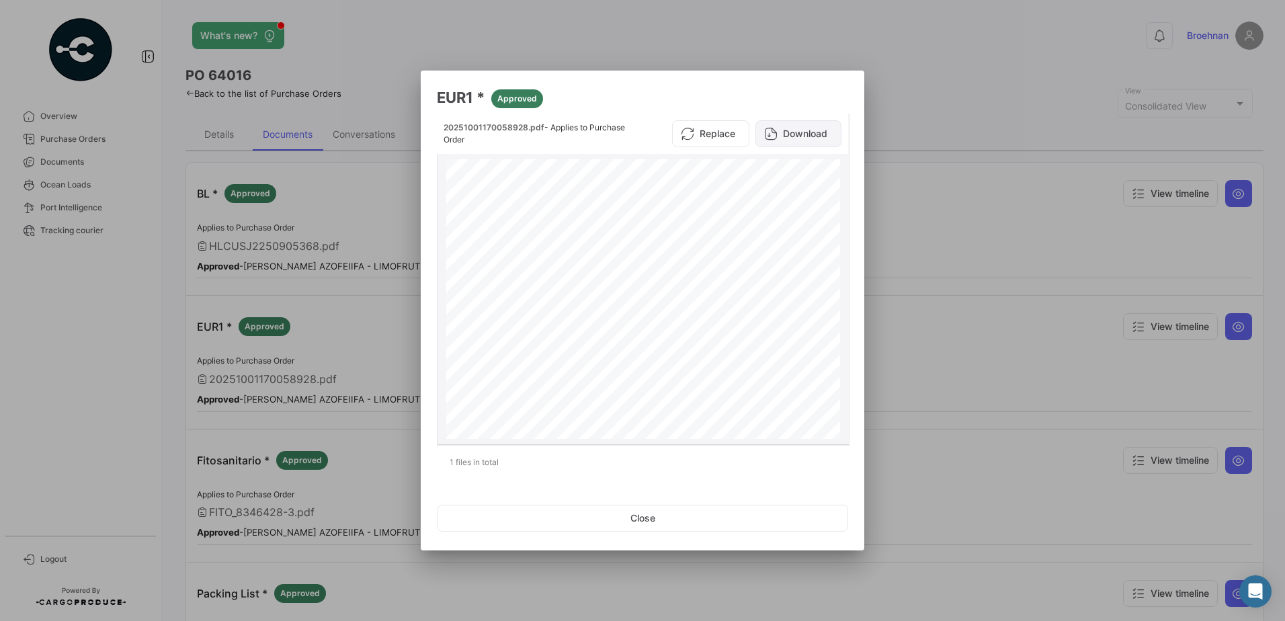
click at [788, 129] on button "Download" at bounding box center [798, 133] width 86 height 27
click at [663, 516] on button "Close" at bounding box center [642, 518] width 411 height 27
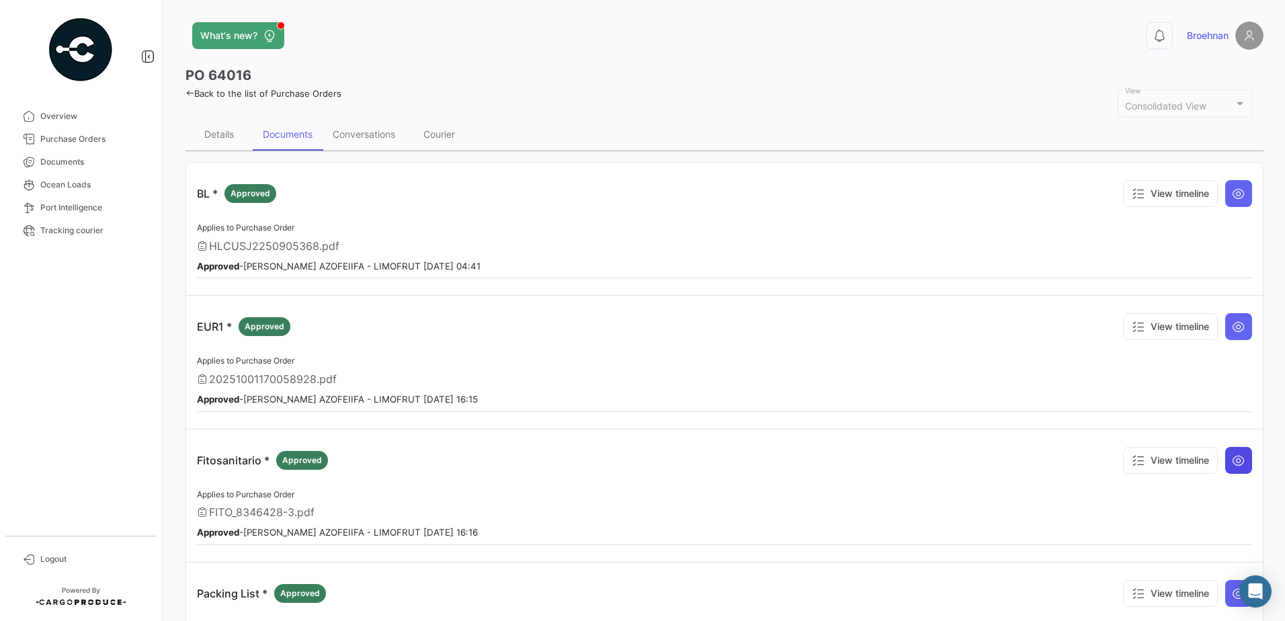
click at [1239, 463] on button at bounding box center [1238, 460] width 27 height 27
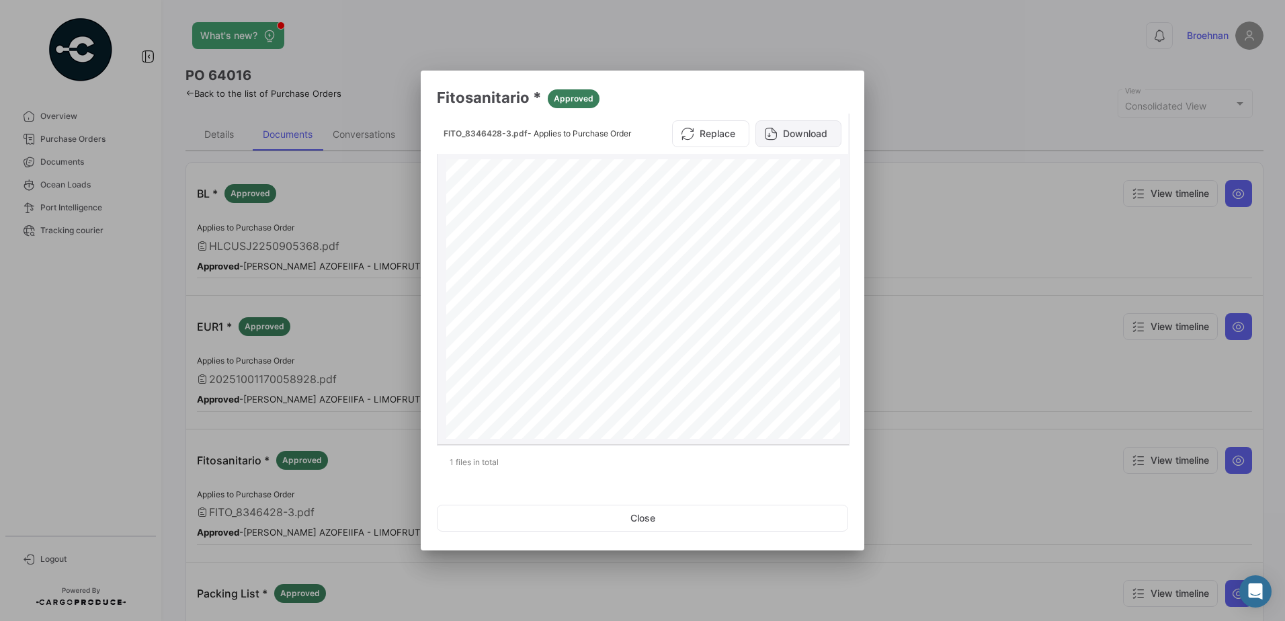
click at [800, 129] on button "Download" at bounding box center [798, 133] width 86 height 27
click at [666, 509] on button "Close" at bounding box center [642, 518] width 411 height 27
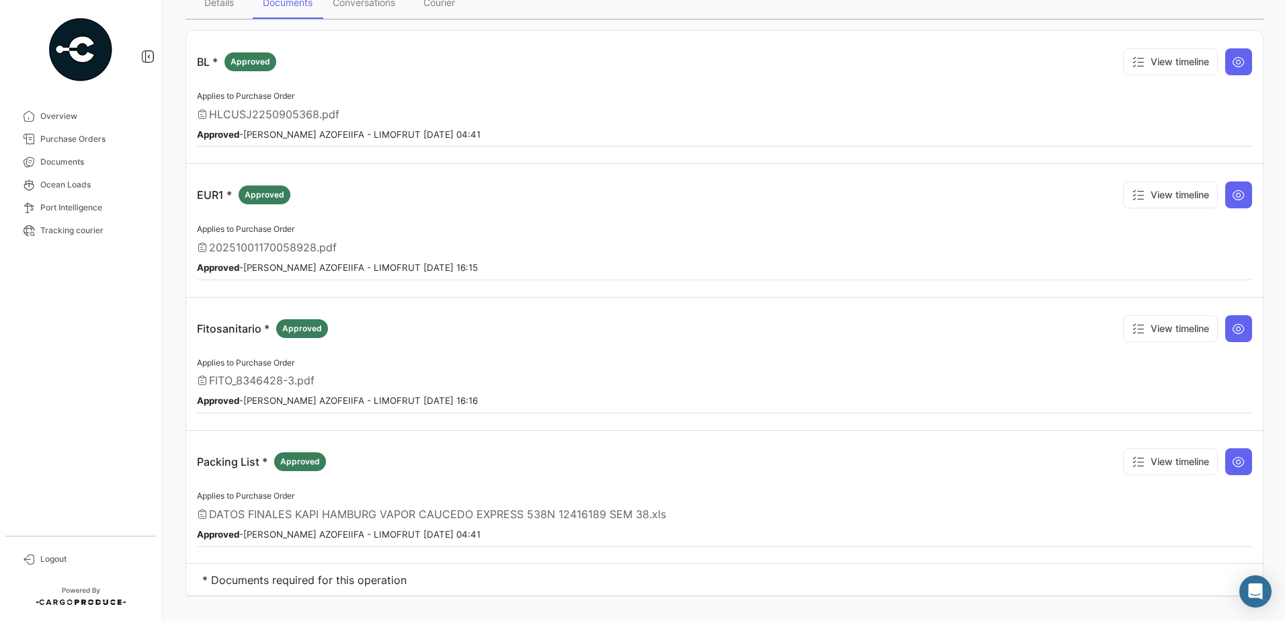
scroll to position [134, 0]
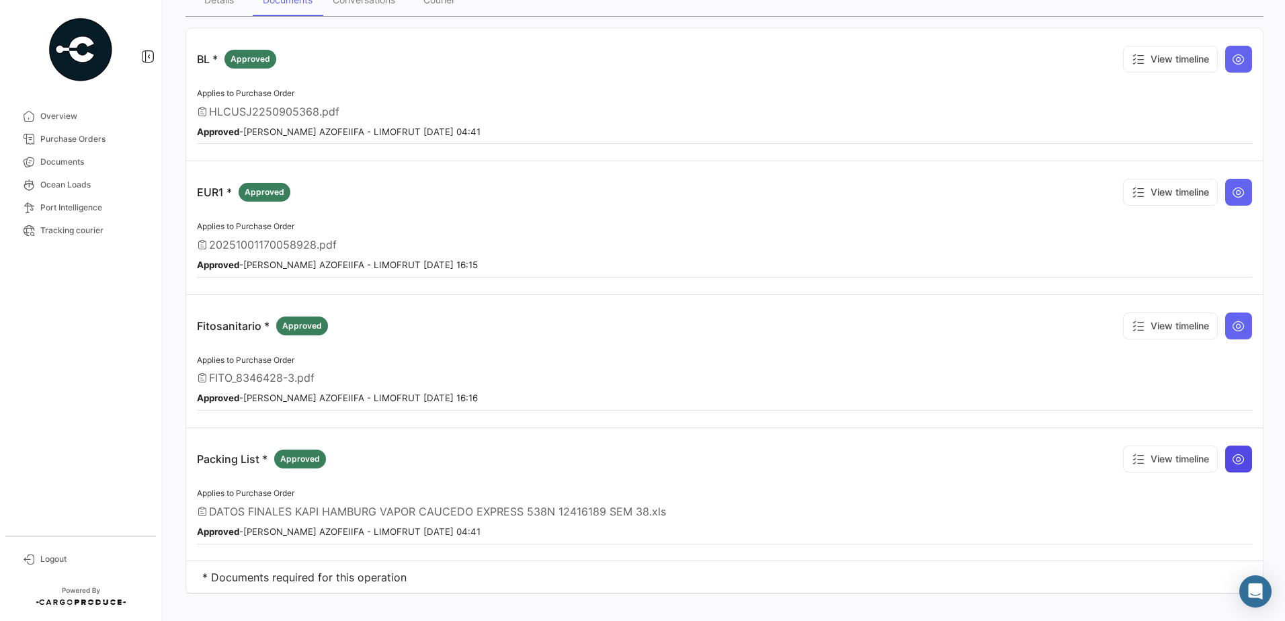
click at [1233, 460] on icon at bounding box center [1237, 458] width 13 height 13
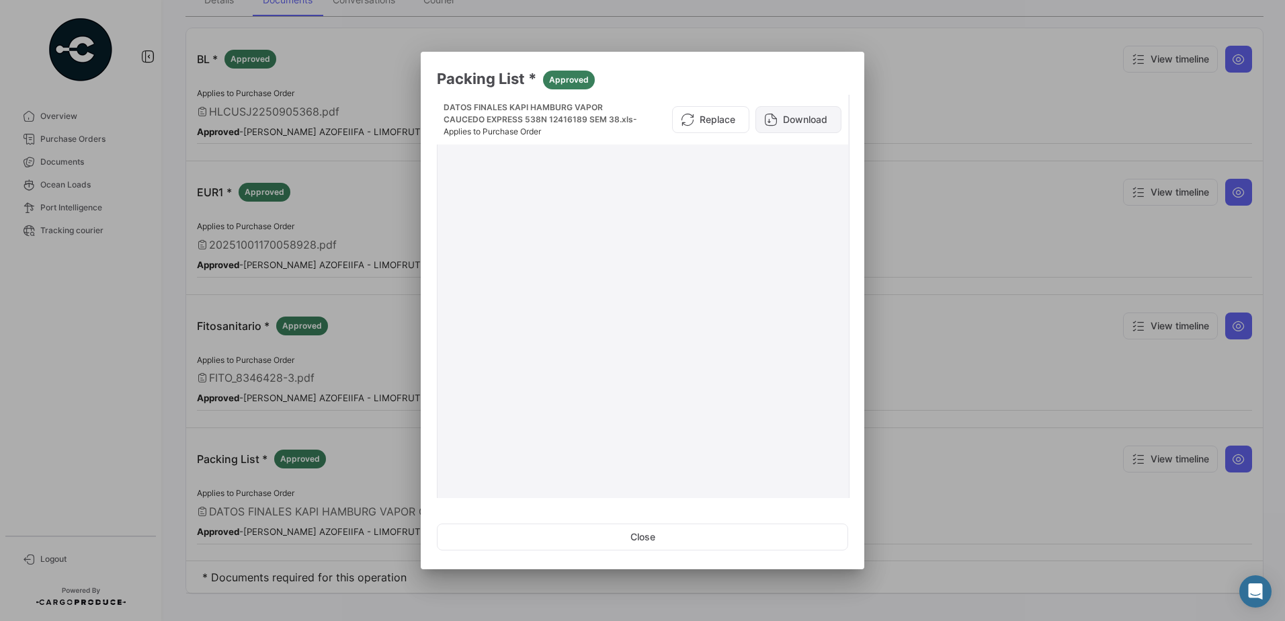
click at [808, 116] on button "Download" at bounding box center [798, 119] width 86 height 27
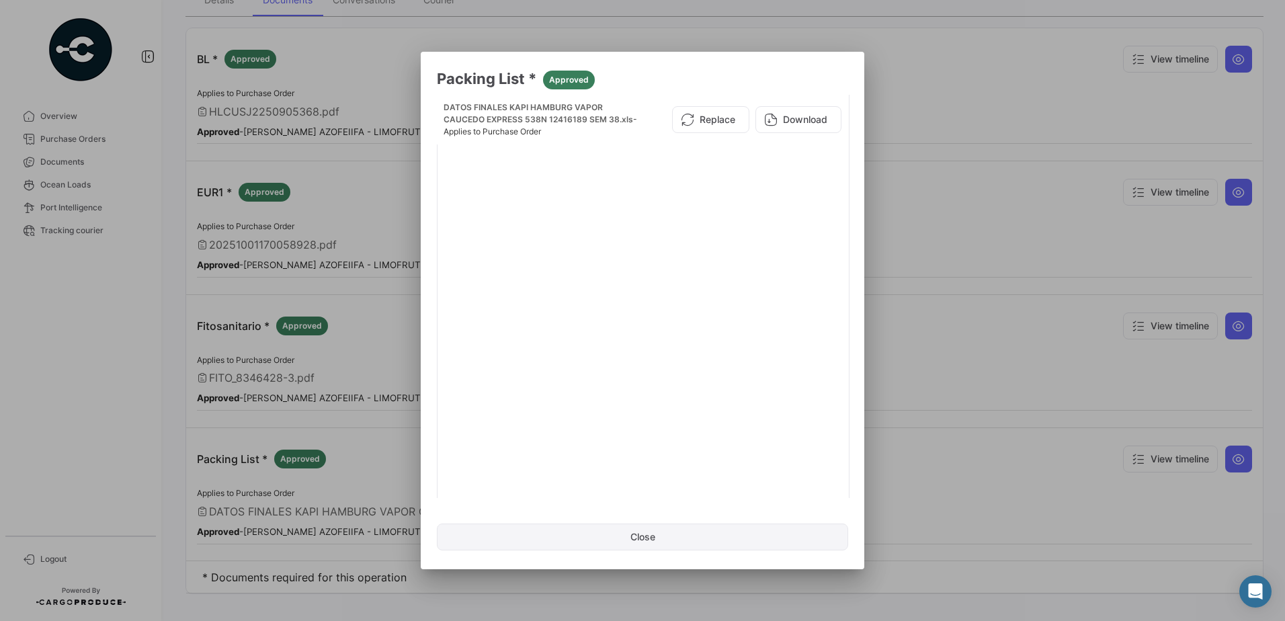
click at [639, 536] on button "Close" at bounding box center [642, 536] width 411 height 27
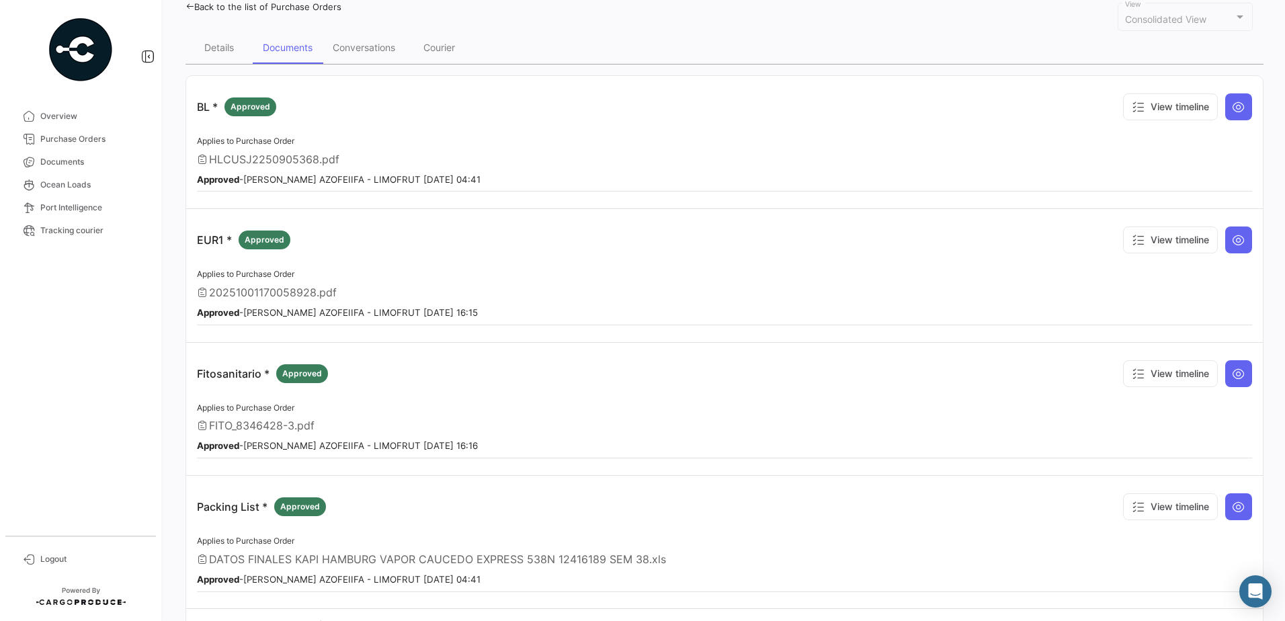
scroll to position [0, 0]
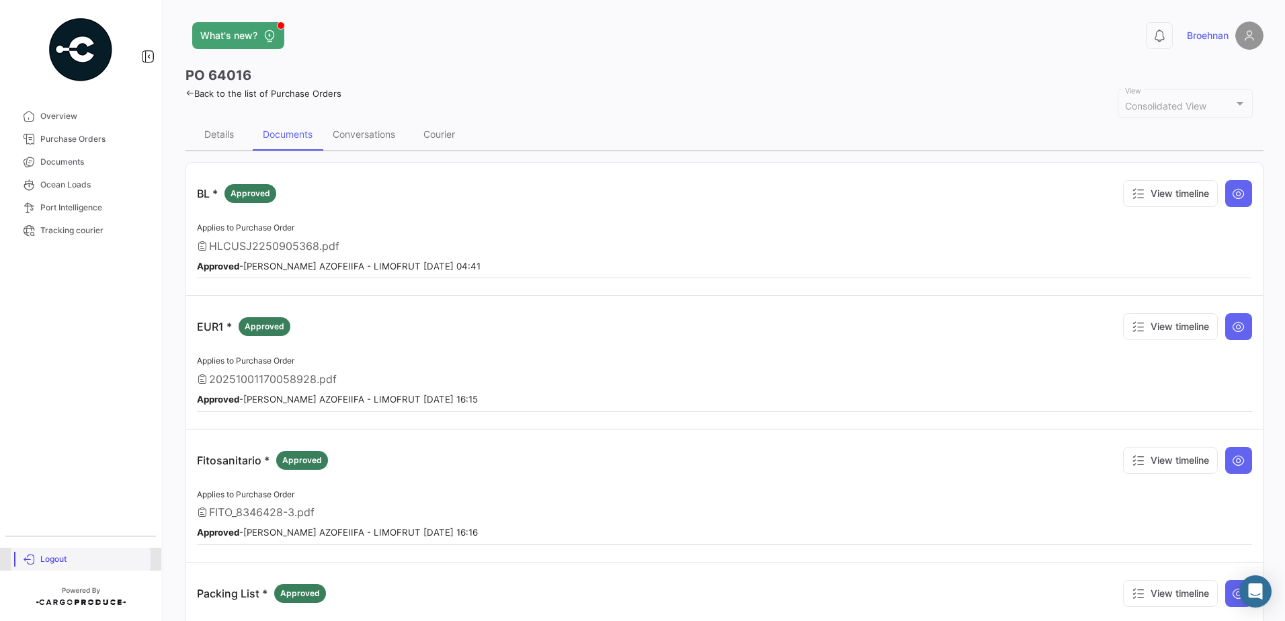
click at [52, 562] on span "Logout" at bounding box center [92, 559] width 105 height 12
